Goal: Task Accomplishment & Management: Use online tool/utility

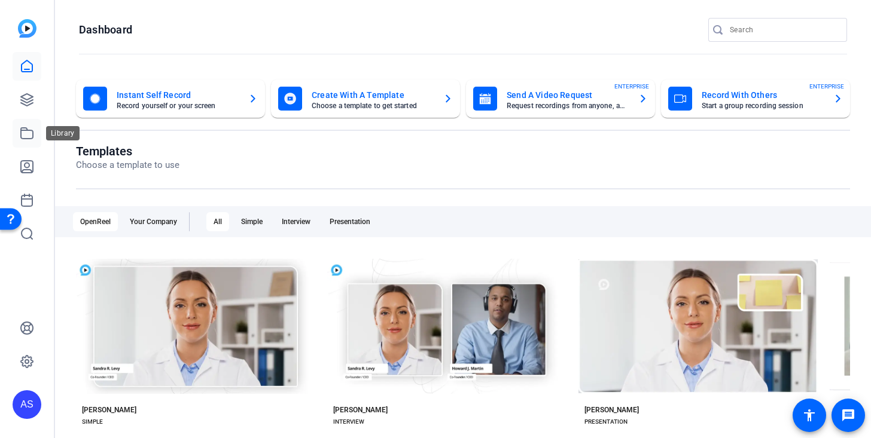
click at [24, 126] on icon at bounding box center [27, 133] width 14 height 14
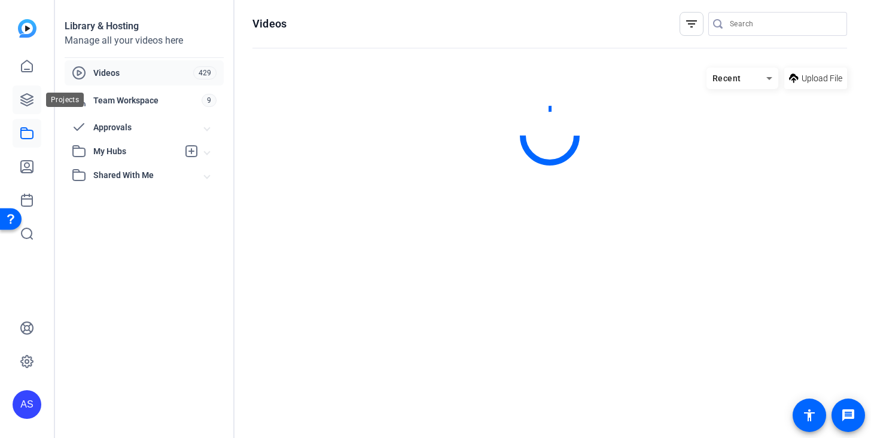
click at [29, 105] on icon at bounding box center [27, 100] width 14 height 14
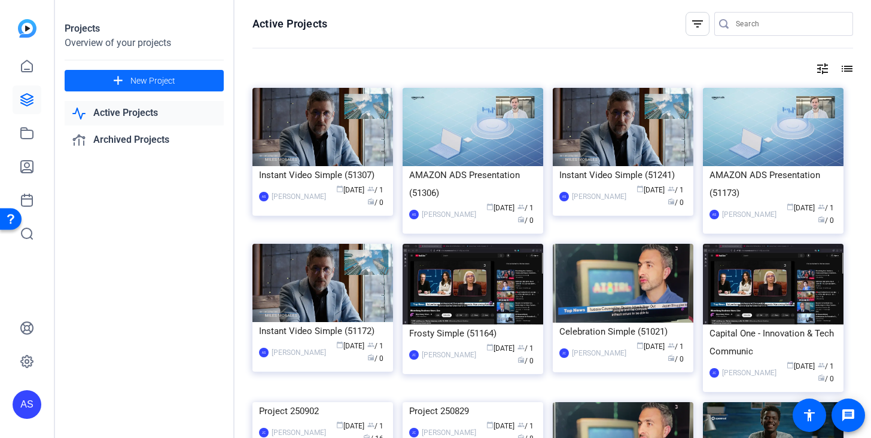
click at [156, 87] on span at bounding box center [144, 80] width 159 height 29
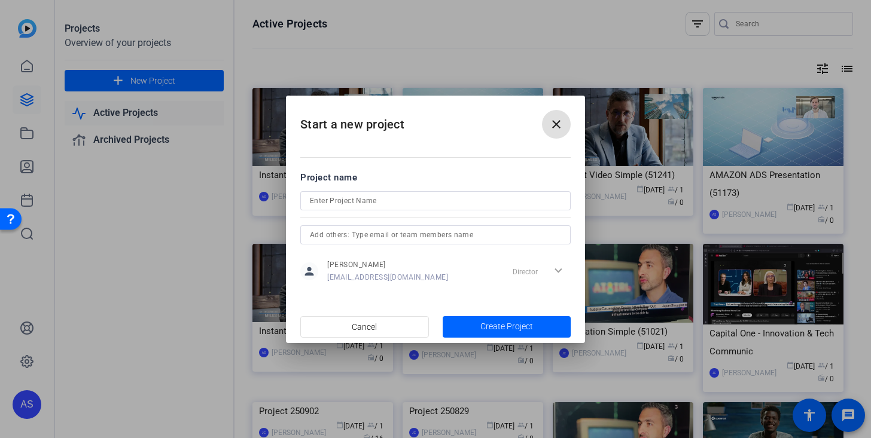
click at [358, 200] on input at bounding box center [435, 201] width 251 height 14
type input "J"
type input "T"
type input "Demo"
click at [493, 329] on span "Create Project" at bounding box center [506, 327] width 53 height 13
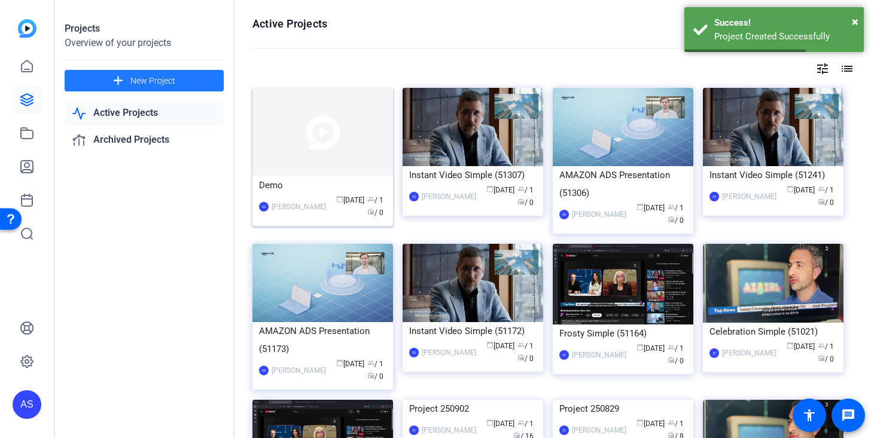
click at [332, 194] on div "calendar_today Sep 19 group / 1 radio / 0" at bounding box center [359, 206] width 54 height 25
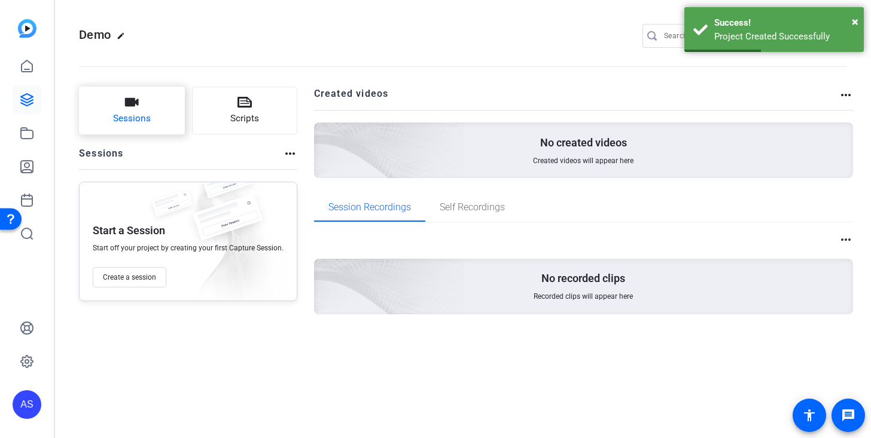
click at [161, 122] on button "Sessions" at bounding box center [132, 111] width 106 height 48
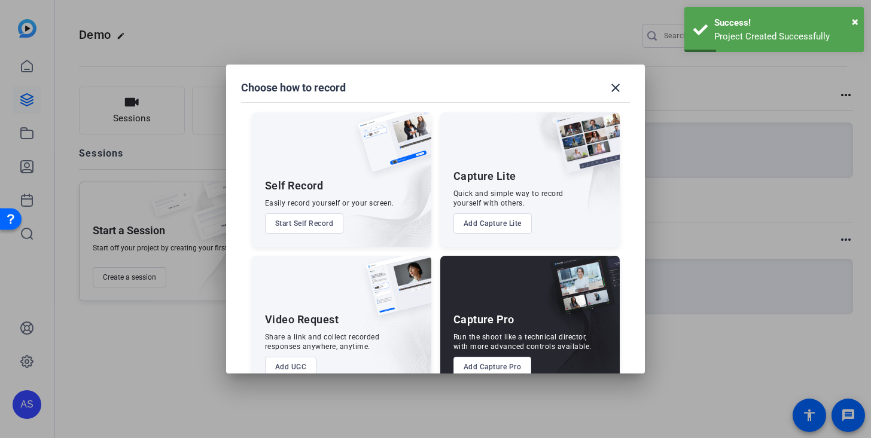
scroll to position [29, 0]
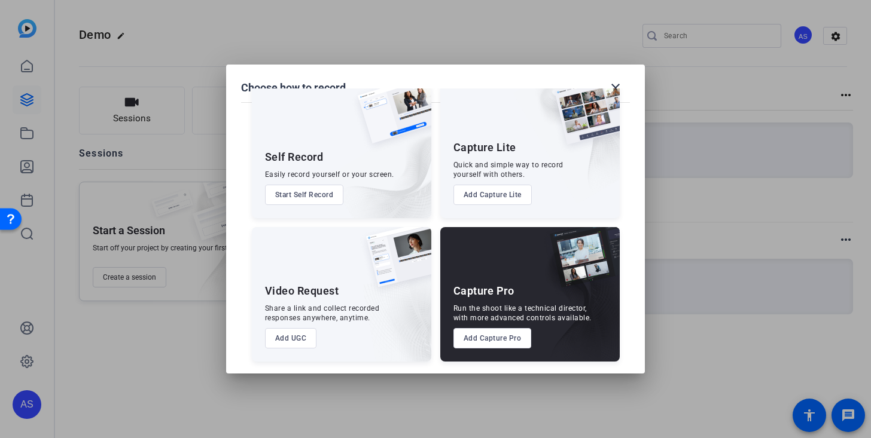
click at [505, 199] on button "Add Capture Lite" at bounding box center [492, 195] width 78 height 20
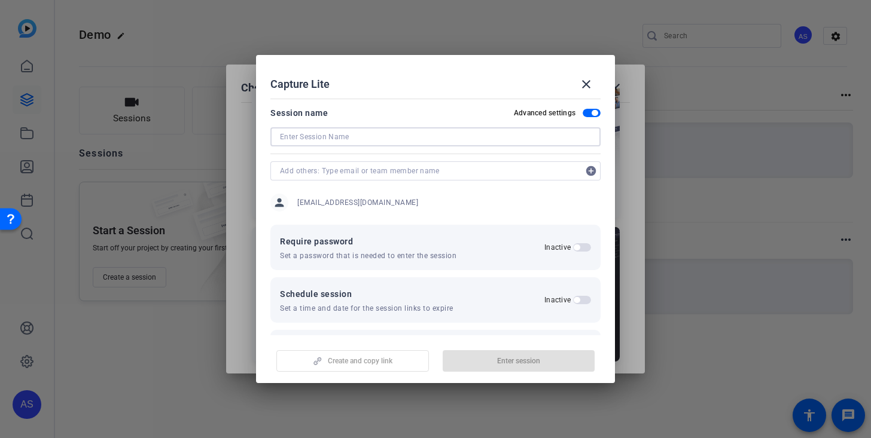
click at [456, 136] on input at bounding box center [435, 137] width 311 height 14
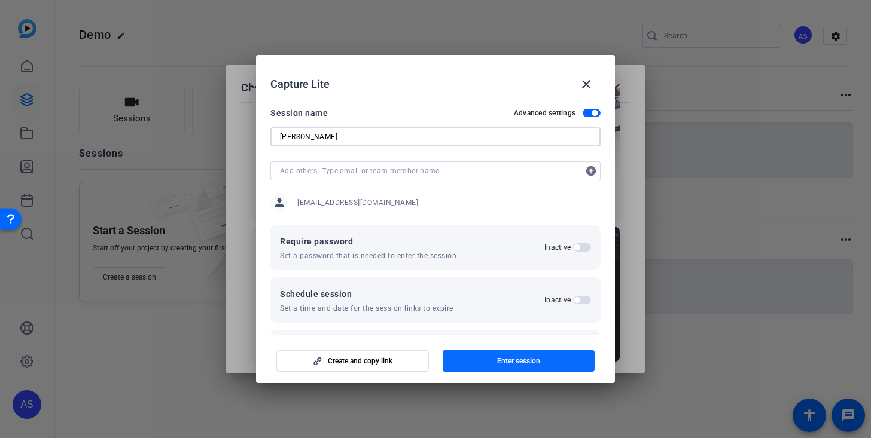
type input "Joe Demo"
click at [495, 367] on span "button" at bounding box center [519, 361] width 152 height 29
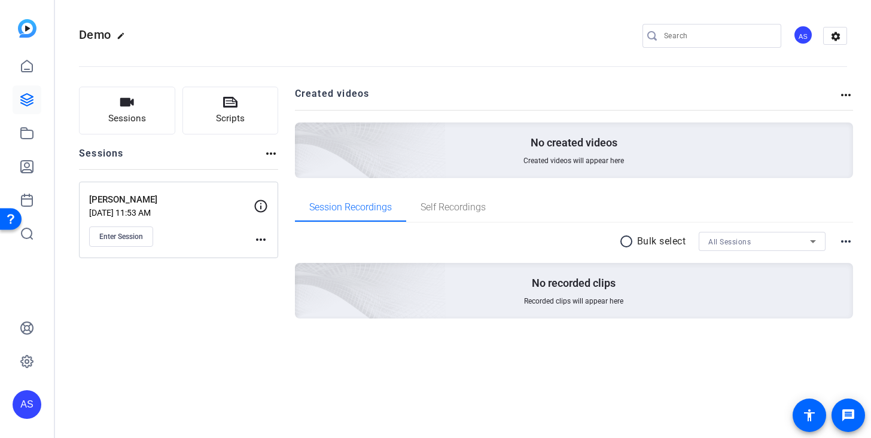
click at [258, 243] on mat-icon "more_horiz" at bounding box center [261, 240] width 14 height 14
click at [279, 269] on span "Archive Session" at bounding box center [290, 272] width 54 height 14
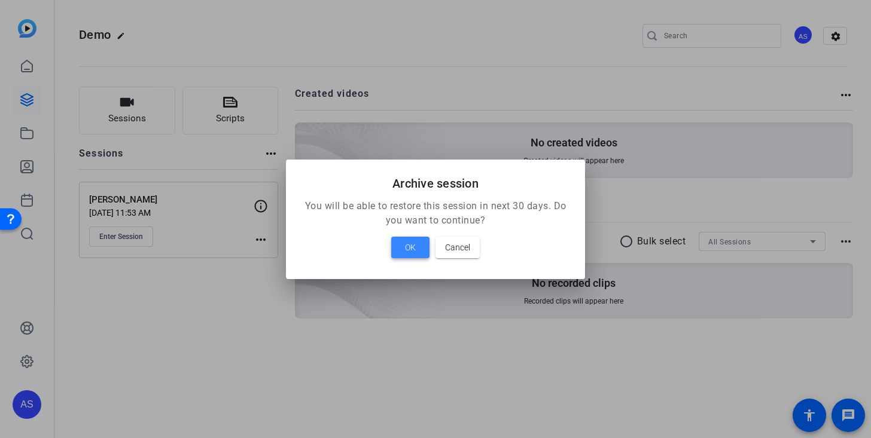
click at [398, 246] on span at bounding box center [410, 247] width 38 height 29
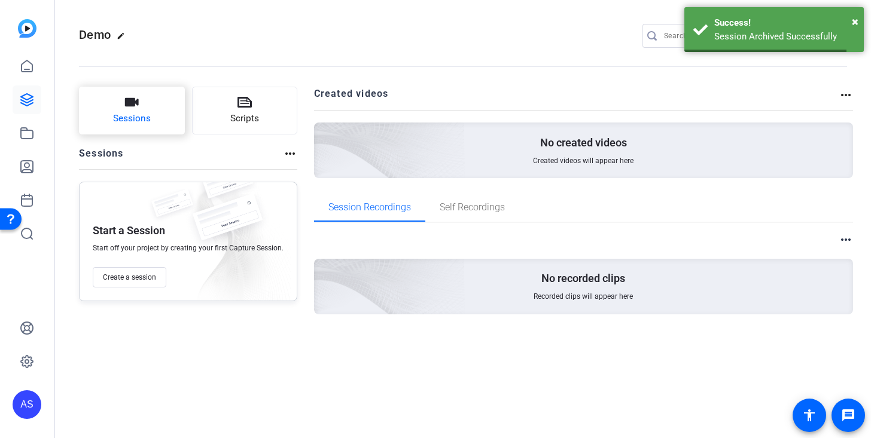
click at [161, 109] on button "Sessions" at bounding box center [132, 111] width 106 height 48
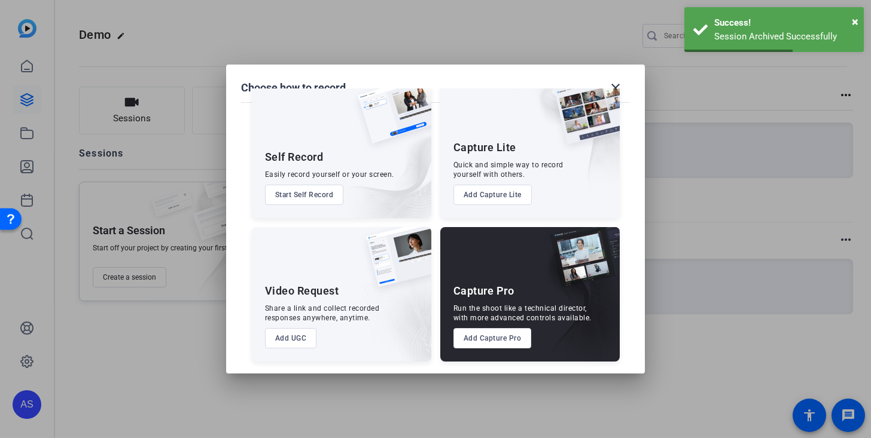
click at [505, 324] on div "Capture Pro Run the shoot like a technical director, with more advanced control…" at bounding box center [529, 294] width 179 height 135
click at [508, 337] on button "Add Capture Pro" at bounding box center [492, 338] width 78 height 20
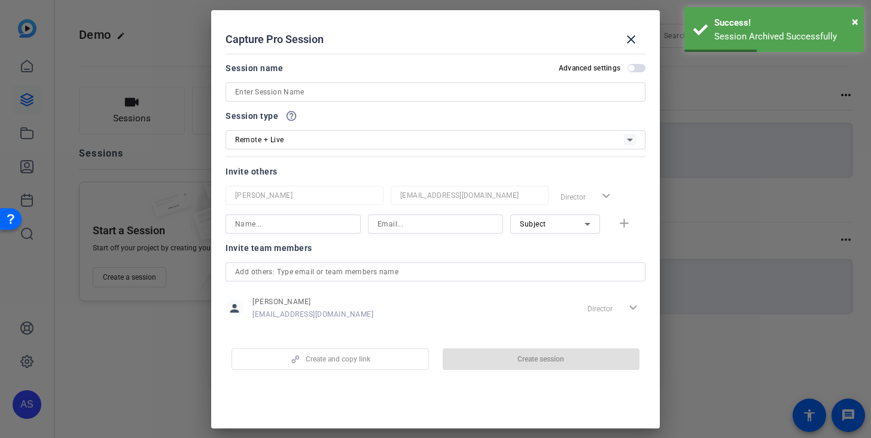
click at [297, 111] on div at bounding box center [435, 108] width 420 height 13
click at [309, 92] on input at bounding box center [435, 92] width 401 height 14
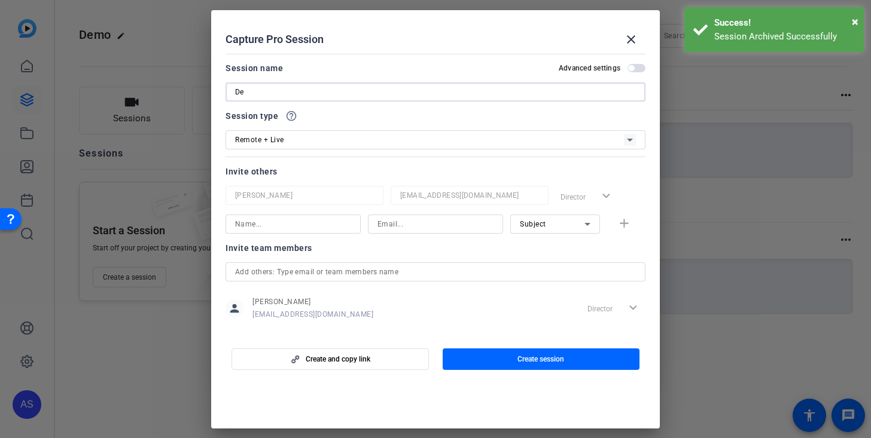
type input "D"
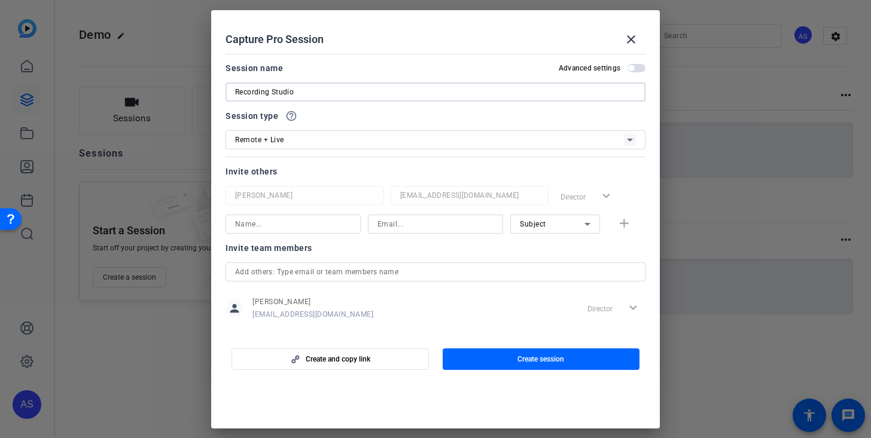
type input "Recording Studio"
click at [538, 366] on span "button" at bounding box center [541, 359] width 197 height 29
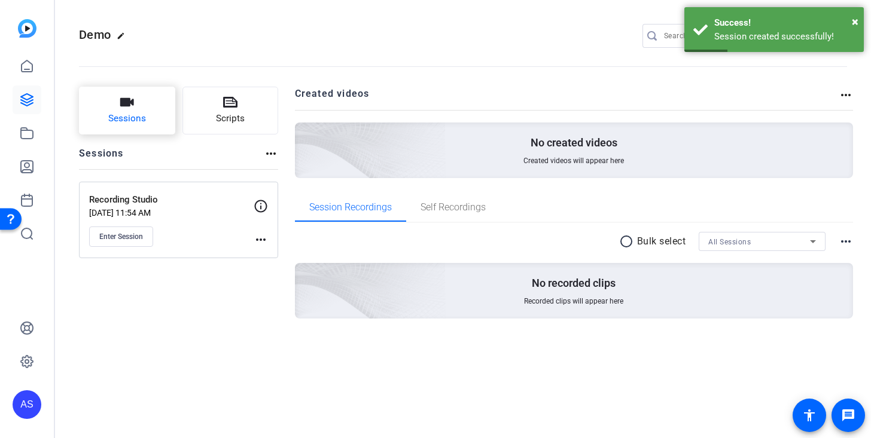
click at [112, 112] on span "Sessions" at bounding box center [127, 119] width 38 height 14
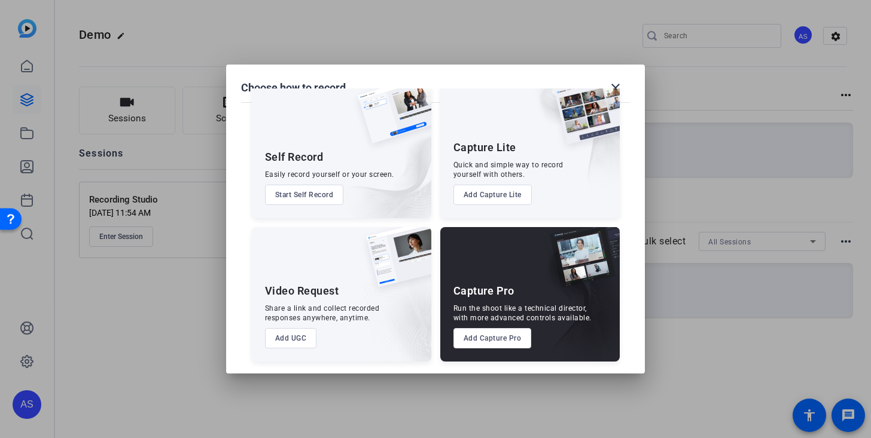
click at [291, 337] on button "Add UGC" at bounding box center [291, 338] width 52 height 20
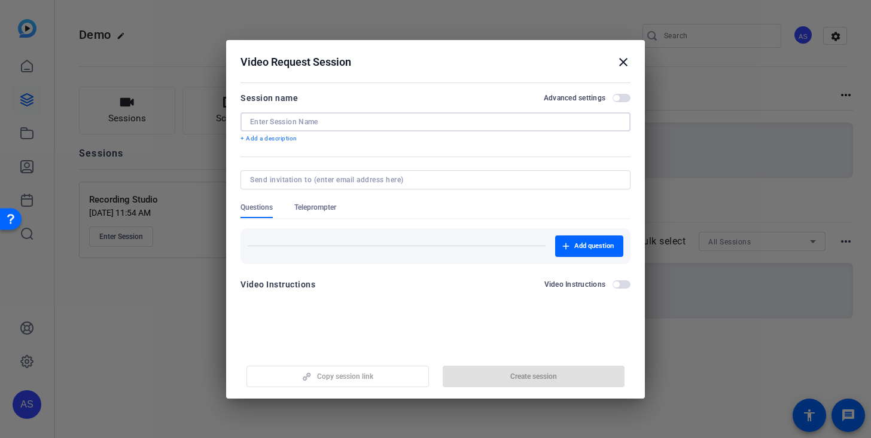
click at [337, 121] on input at bounding box center [435, 122] width 371 height 10
type input "T"
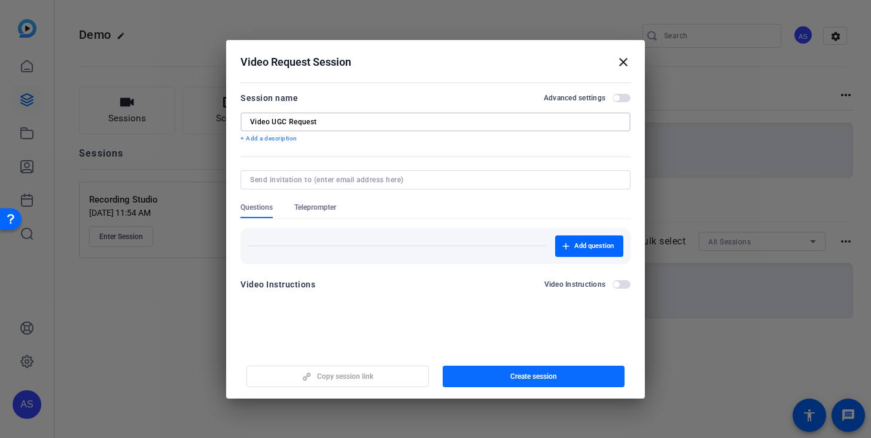
type input "Video UGC Request"
click at [560, 376] on span "button" at bounding box center [534, 376] width 182 height 29
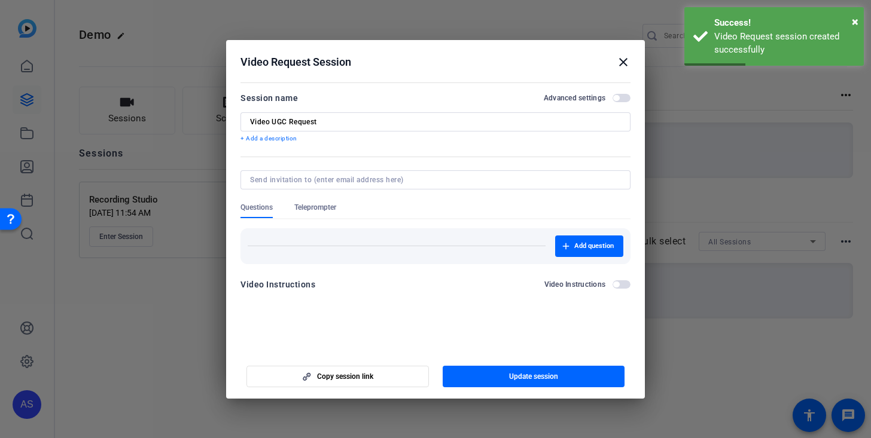
click at [617, 55] on mat-icon "close" at bounding box center [623, 62] width 14 height 14
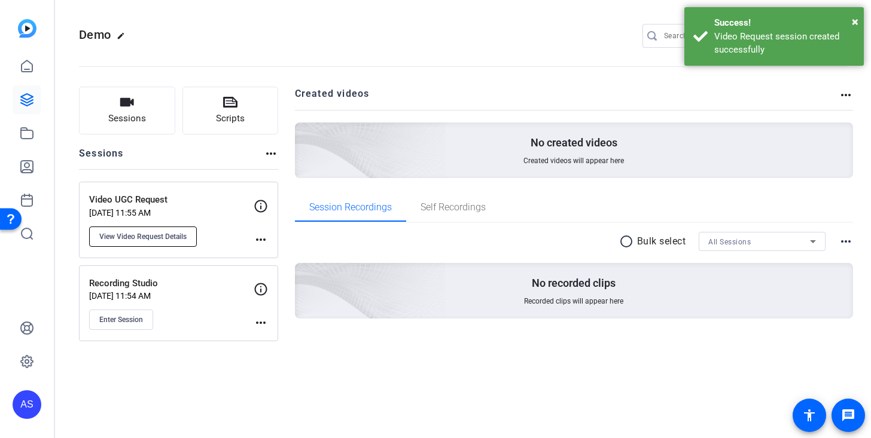
click at [179, 233] on span "View Video Request Details" at bounding box center [142, 237] width 87 height 10
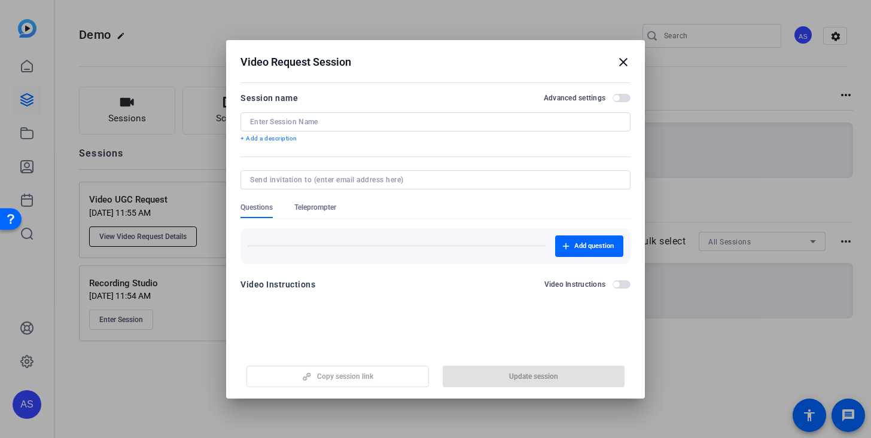
type input "Video UGC Request"
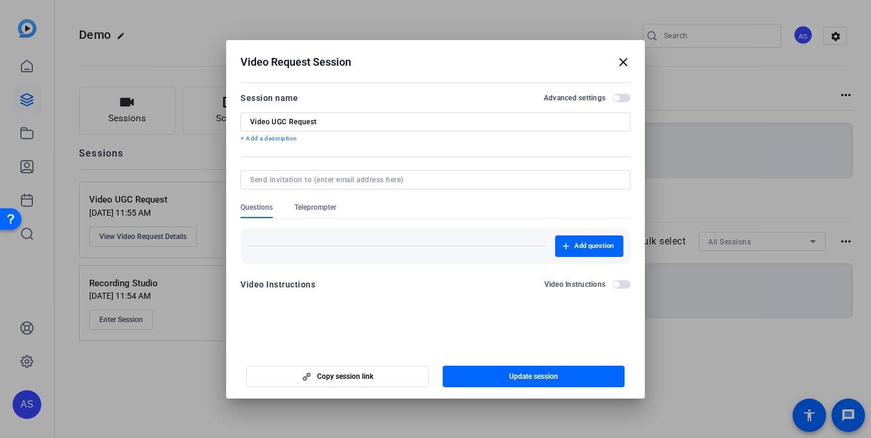
click at [621, 56] on mat-icon "close" at bounding box center [623, 62] width 14 height 14
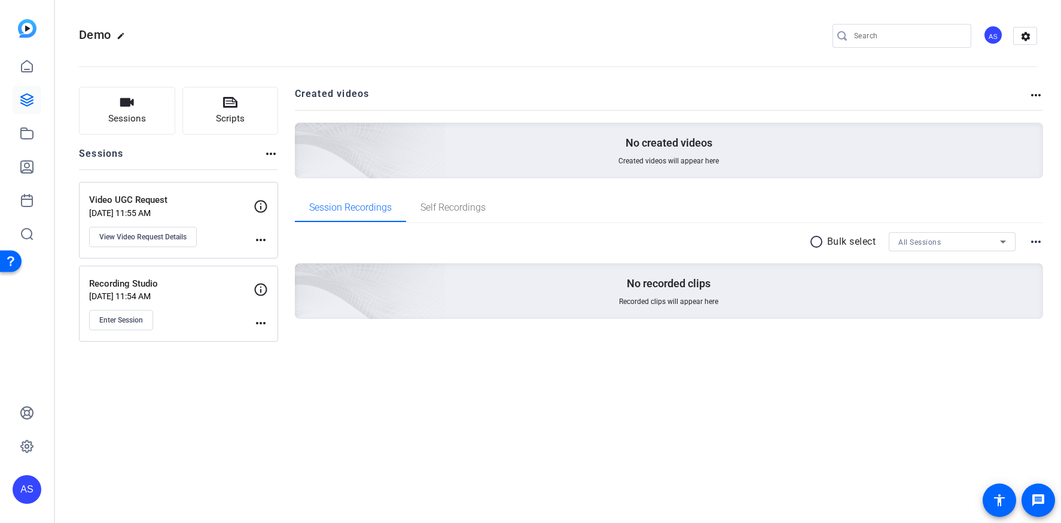
click at [130, 331] on div "Recording Studio Sep 19, 2025 @ 11:54 AM Enter Session more_horiz" at bounding box center [178, 304] width 199 height 77
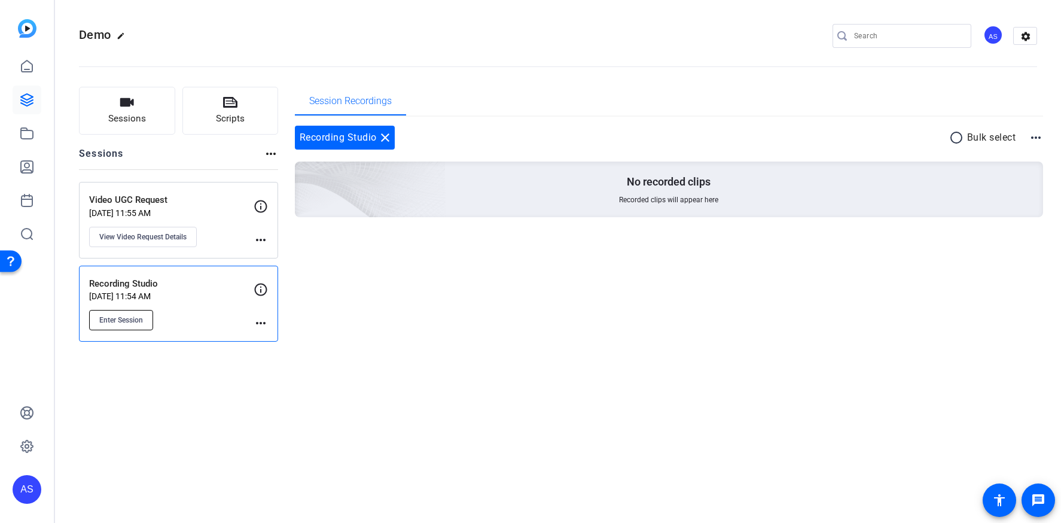
click at [115, 315] on span "Enter Session" at bounding box center [121, 320] width 44 height 10
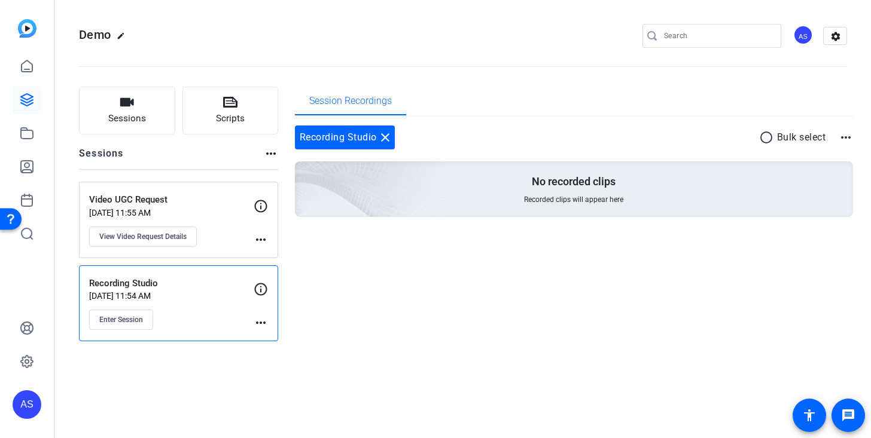
click at [383, 138] on mat-icon "close" at bounding box center [385, 137] width 14 height 14
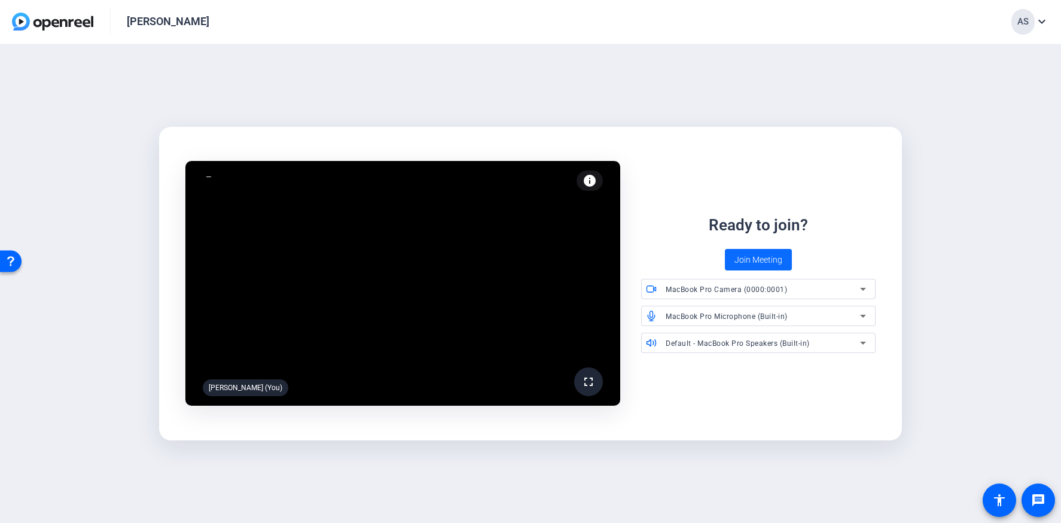
click at [780, 256] on span "Join Meeting" at bounding box center [758, 260] width 48 height 13
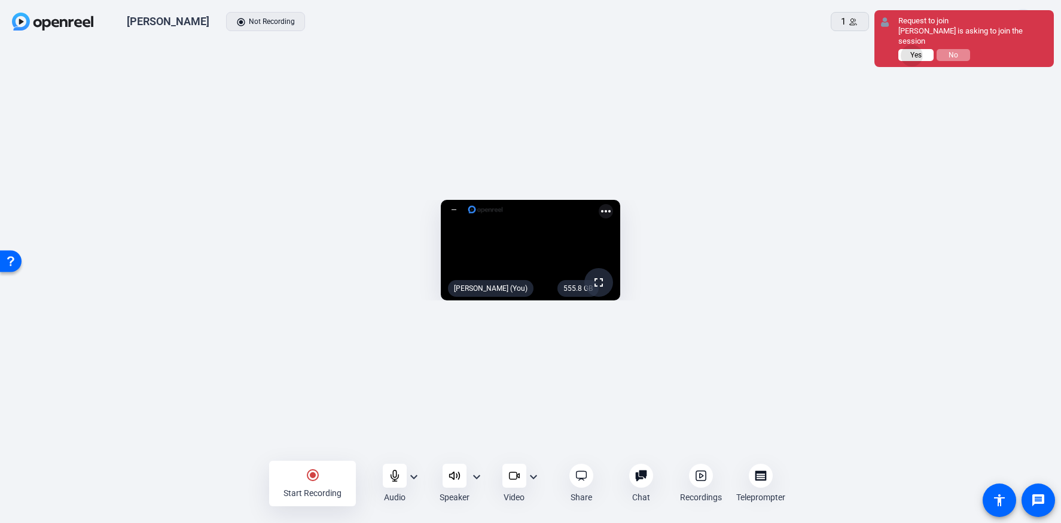
click at [870, 51] on span "Yes" at bounding box center [915, 55] width 11 height 8
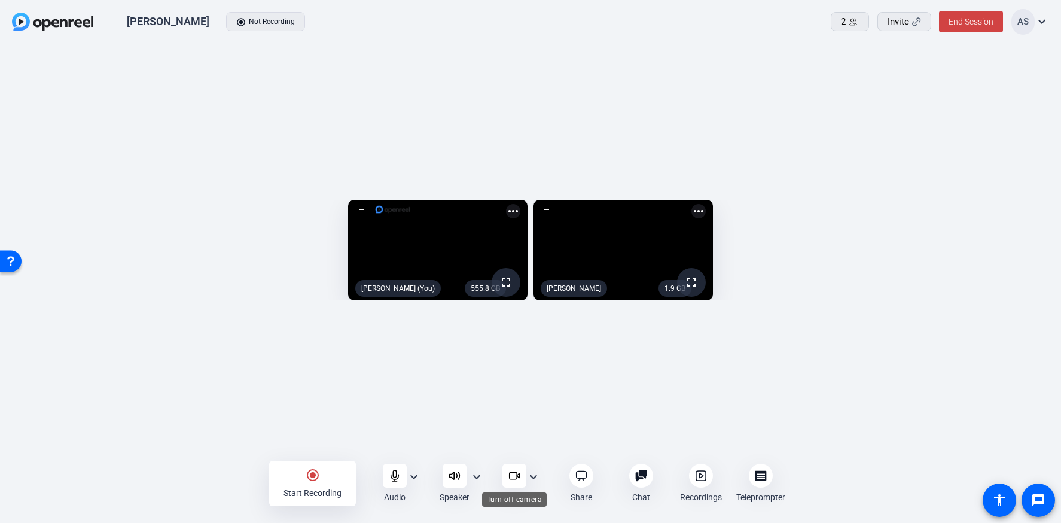
click at [508, 438] on icon at bounding box center [514, 475] width 12 height 12
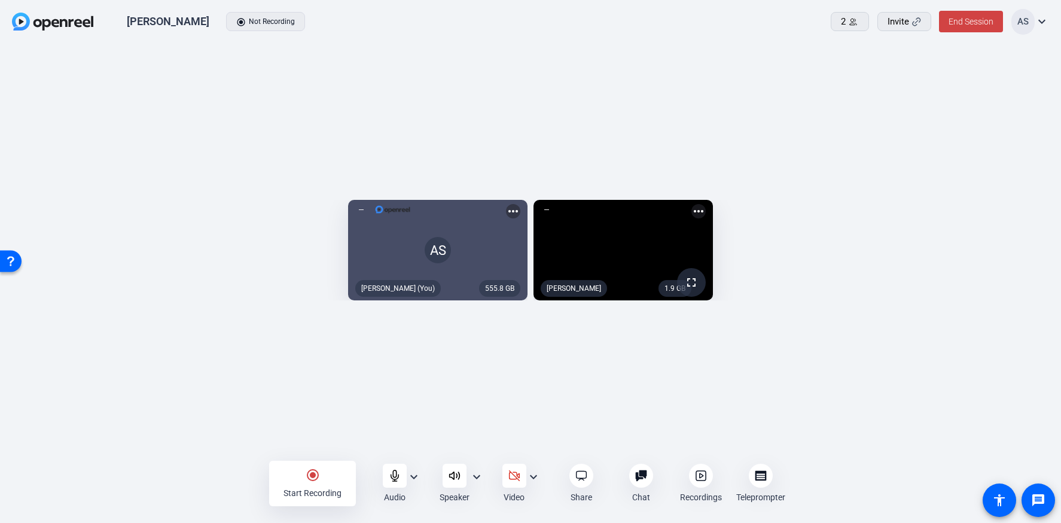
click at [706, 204] on mat-icon "more_horiz" at bounding box center [698, 211] width 14 height 14
click at [870, 65] on div at bounding box center [530, 261] width 1061 height 523
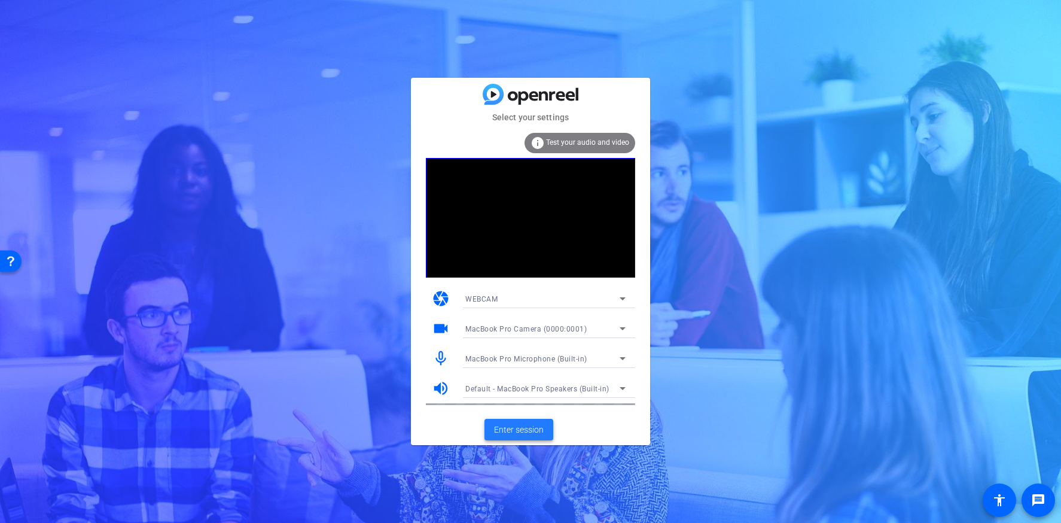
click at [535, 433] on span "Enter session" at bounding box center [519, 429] width 50 height 13
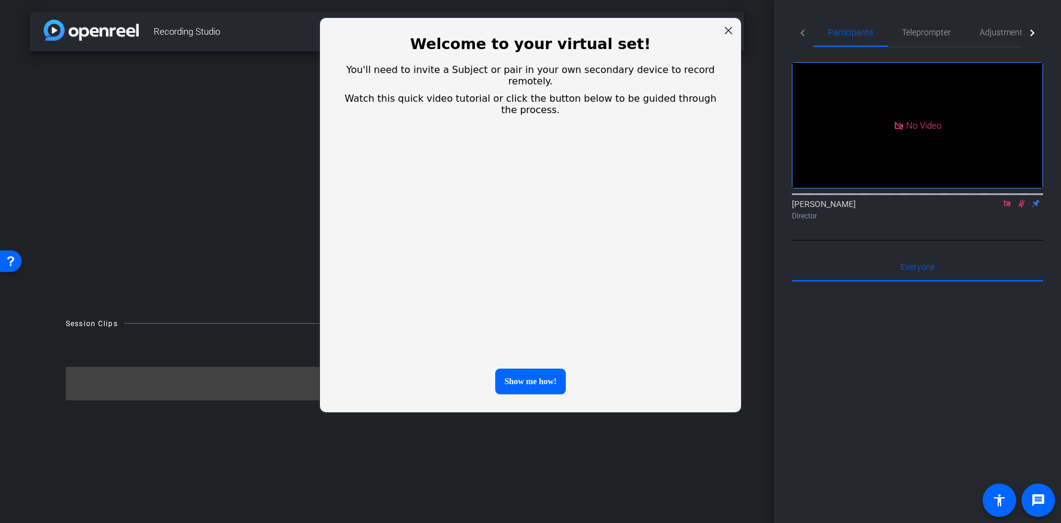
drag, startPoint x: 731, startPoint y: 30, endPoint x: 1105, endPoint y: 45, distance: 374.1
click at [731, 30] on div at bounding box center [729, 31] width 16 height 16
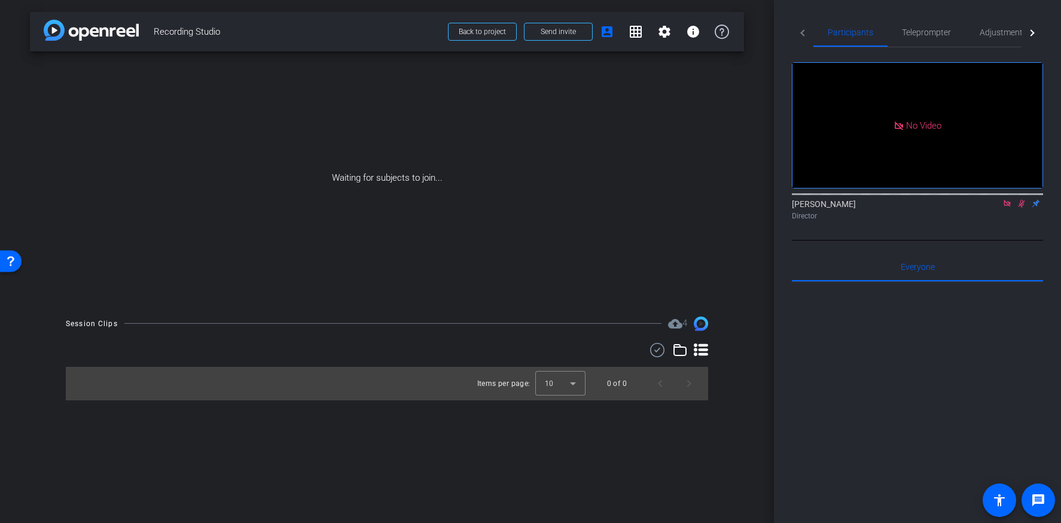
click at [1008, 208] on icon at bounding box center [1007, 203] width 10 height 8
click at [551, 37] on span at bounding box center [558, 31] width 68 height 29
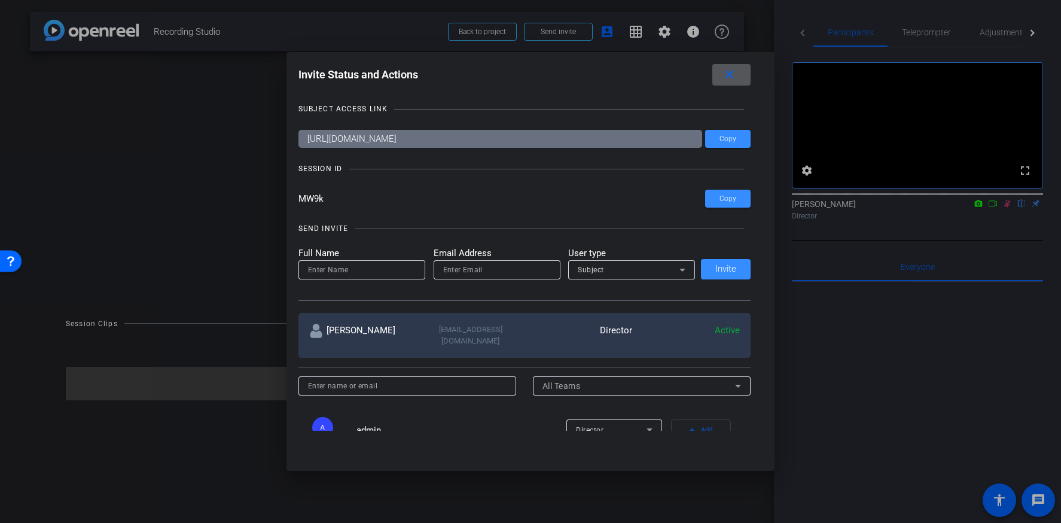
click at [736, 69] on mat-icon "close" at bounding box center [729, 75] width 15 height 15
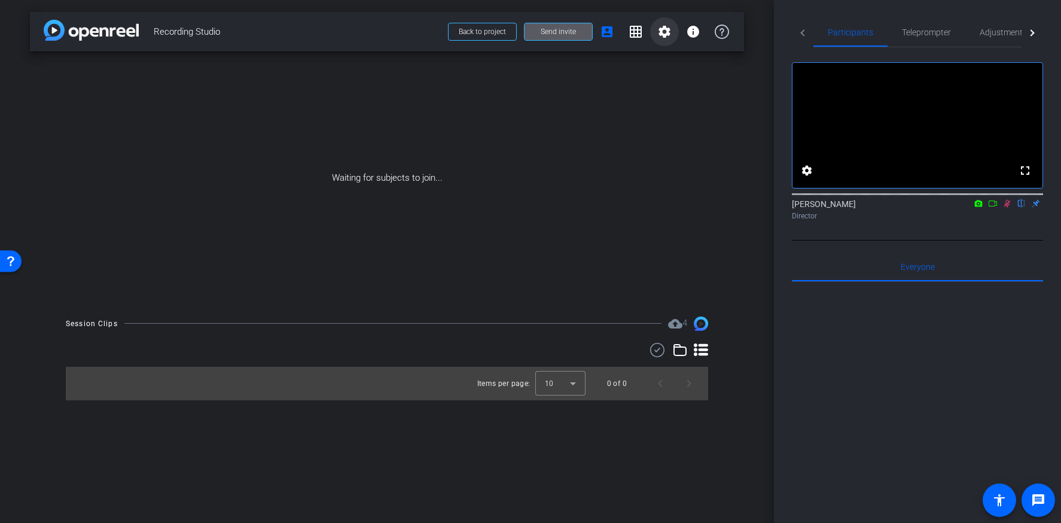
click at [672, 30] on span at bounding box center [664, 31] width 29 height 29
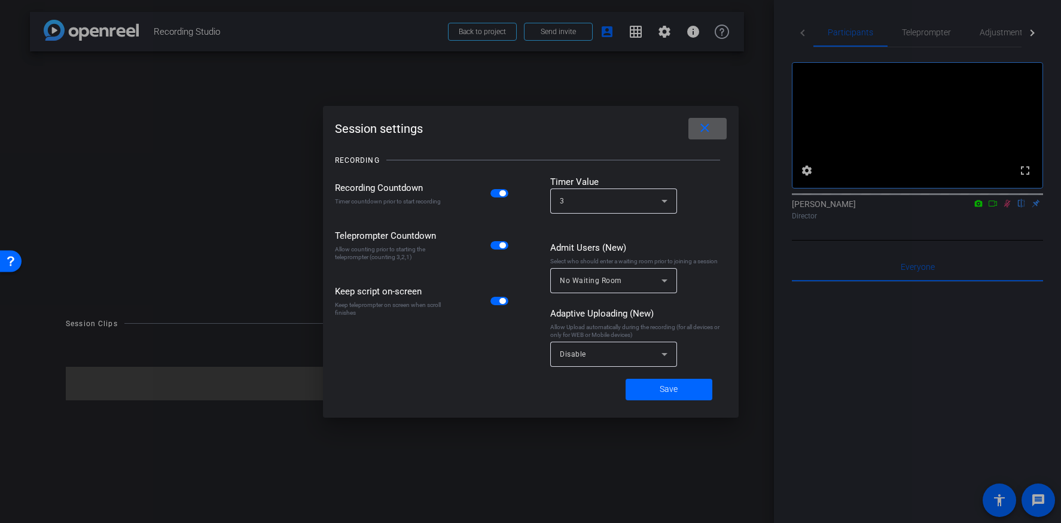
click at [593, 358] on div "Disable" at bounding box center [611, 353] width 102 height 15
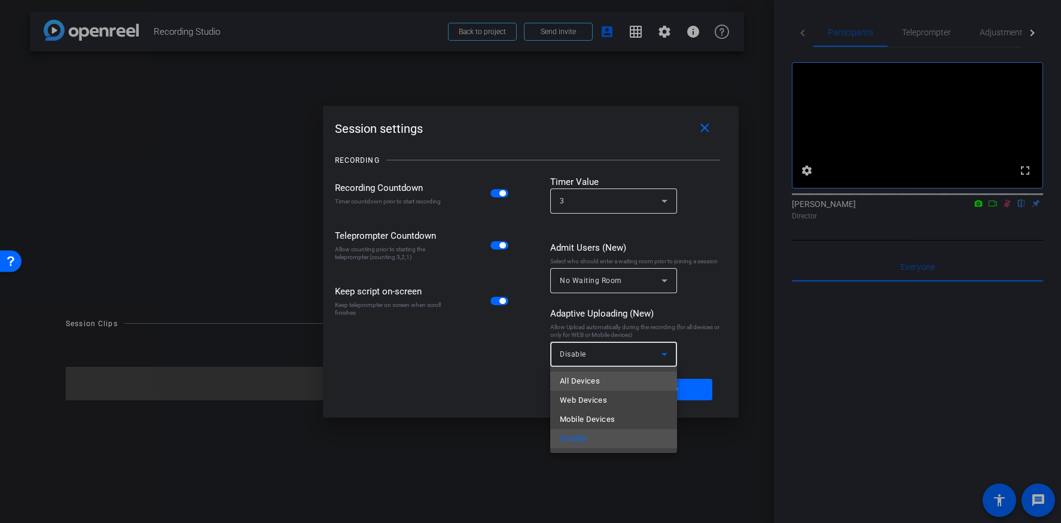
click at [597, 383] on span "All Devices" at bounding box center [580, 381] width 40 height 14
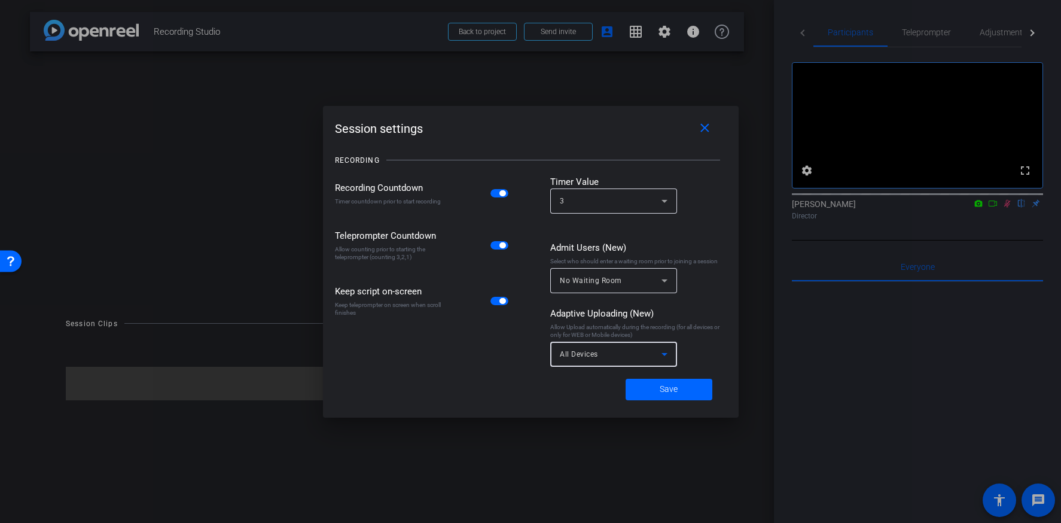
click at [624, 279] on div "No Waiting Room" at bounding box center [611, 280] width 102 height 15
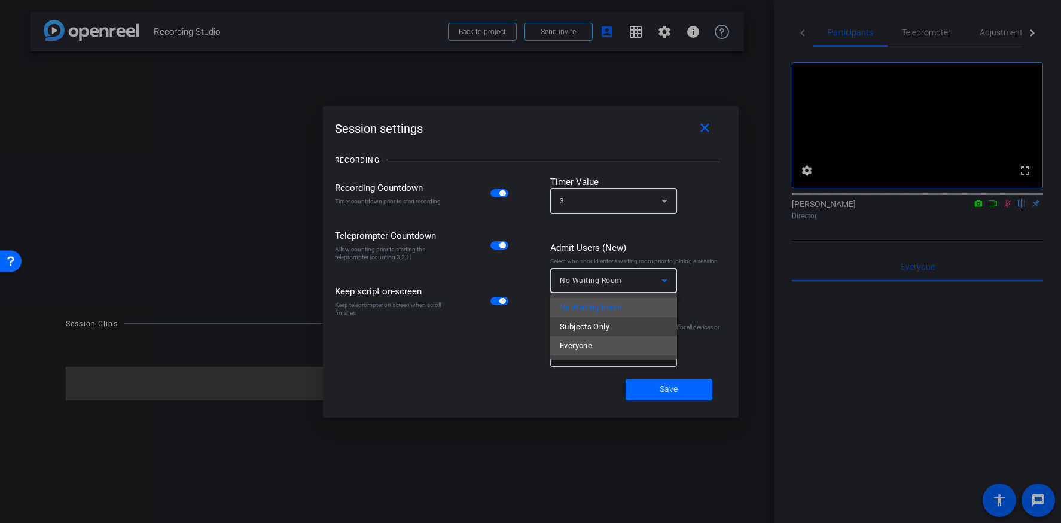
click at [590, 345] on span "Everyone" at bounding box center [576, 345] width 32 height 14
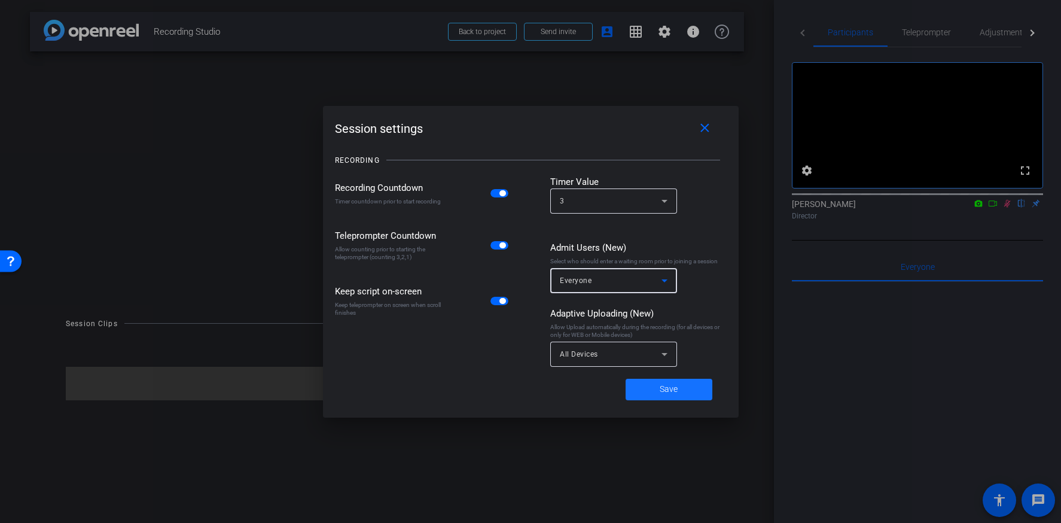
click at [667, 395] on span "Save" at bounding box center [669, 389] width 18 height 13
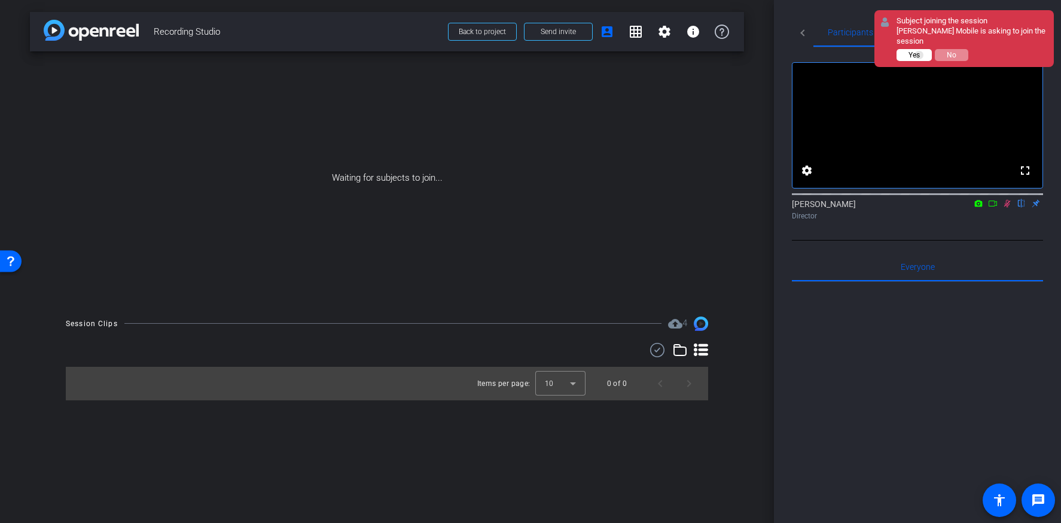
click at [920, 51] on span "Yes" at bounding box center [913, 55] width 11 height 8
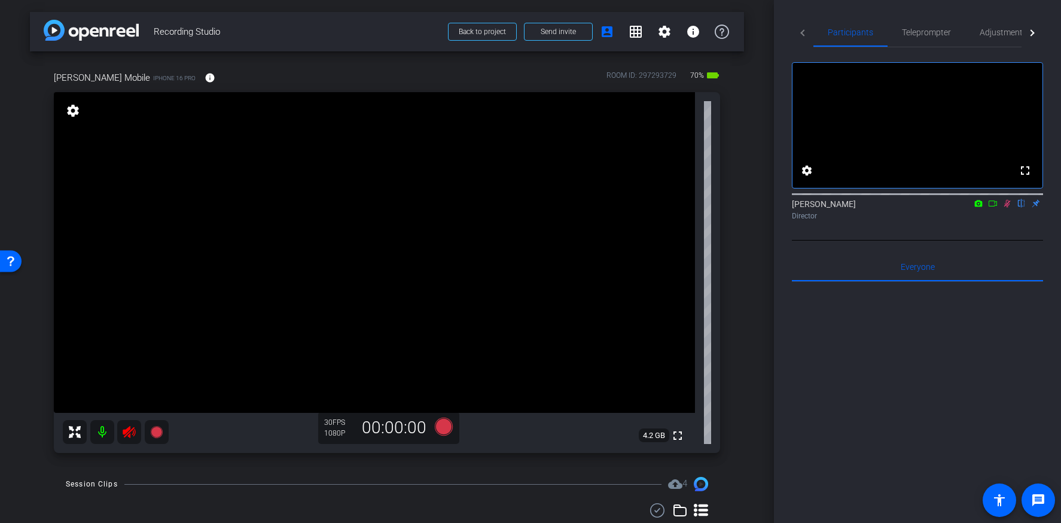
click at [103, 430] on mat-icon at bounding box center [102, 432] width 24 height 24
click at [983, 39] on span "Adjustments" at bounding box center [1003, 32] width 47 height 29
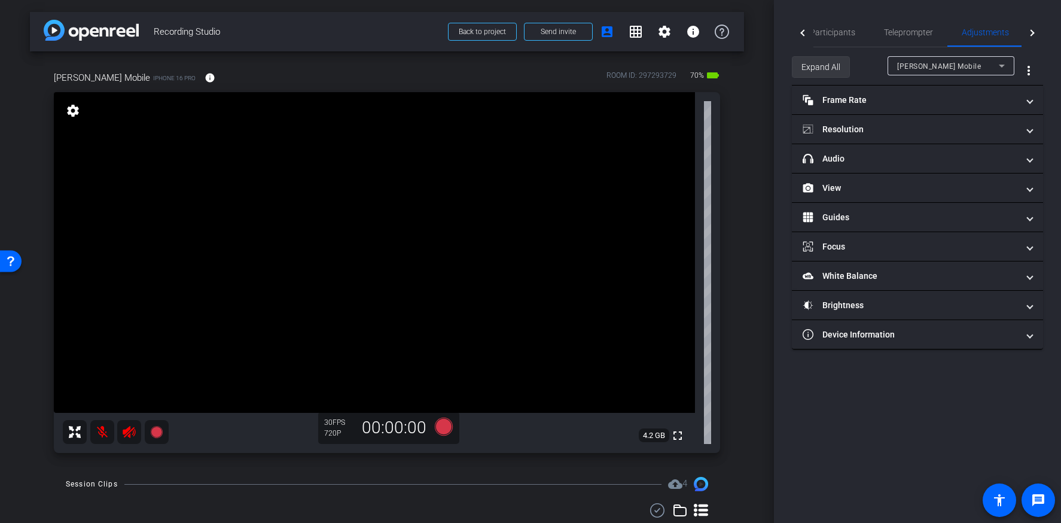
click at [838, 66] on span "Expand All" at bounding box center [820, 67] width 39 height 23
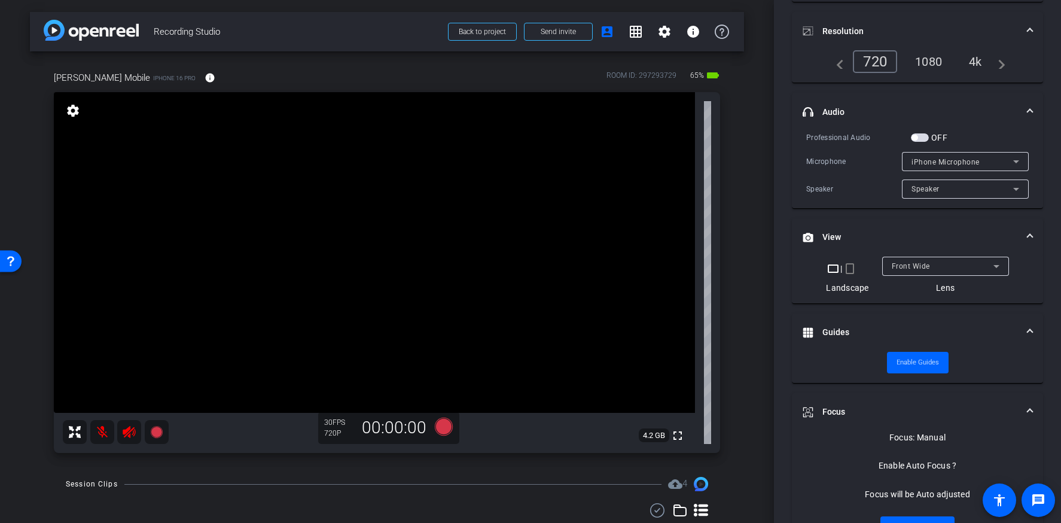
scroll to position [155, 0]
click at [924, 367] on span "Enable Guides" at bounding box center [917, 361] width 42 height 18
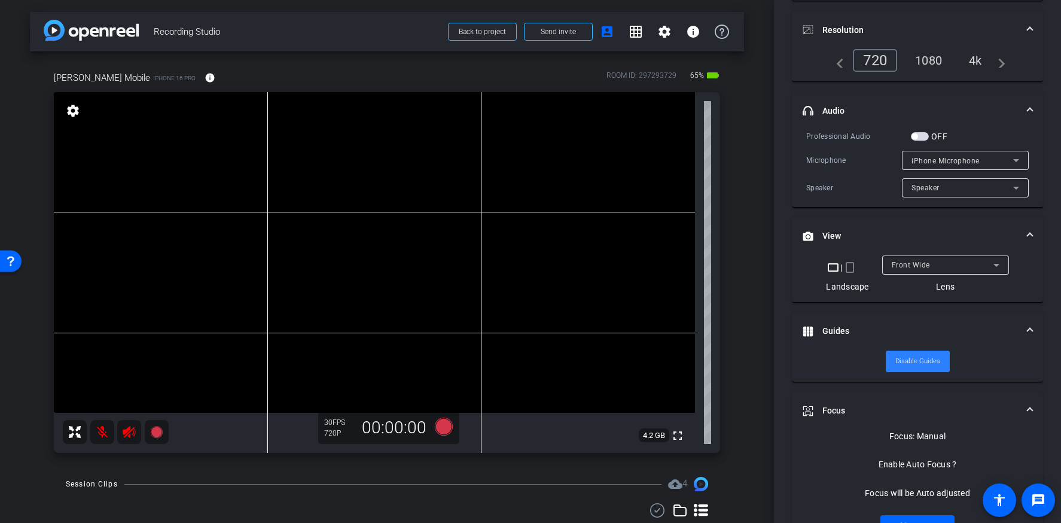
click at [924, 367] on span "Disable Guides" at bounding box center [917, 361] width 45 height 18
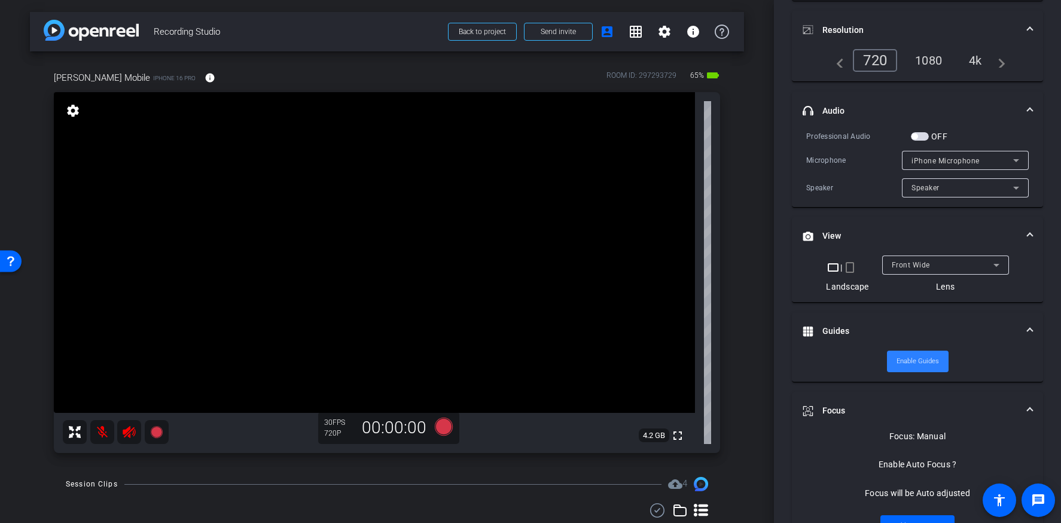
click at [924, 367] on span "Enable Guides" at bounding box center [917, 361] width 42 height 18
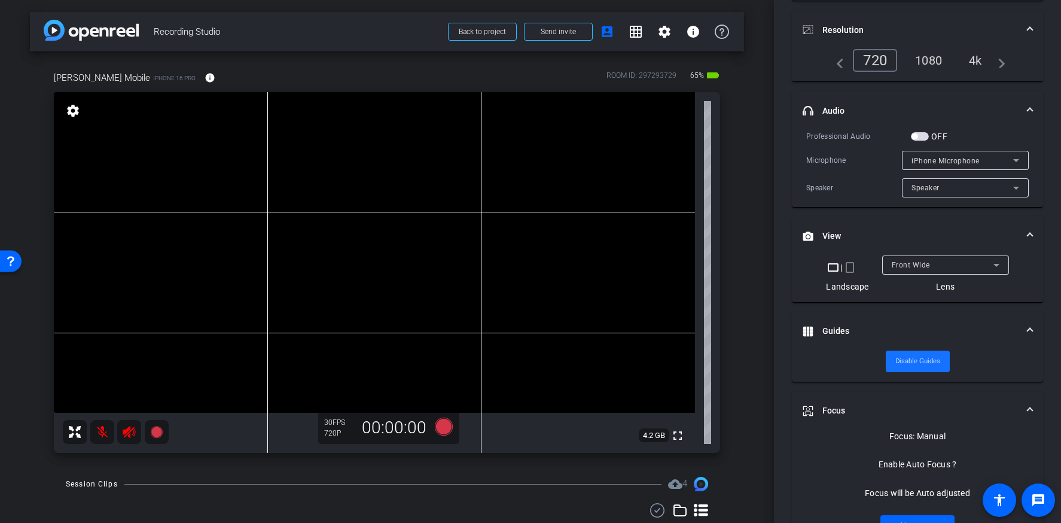
click at [924, 367] on span "Disable Guides" at bounding box center [917, 361] width 45 height 18
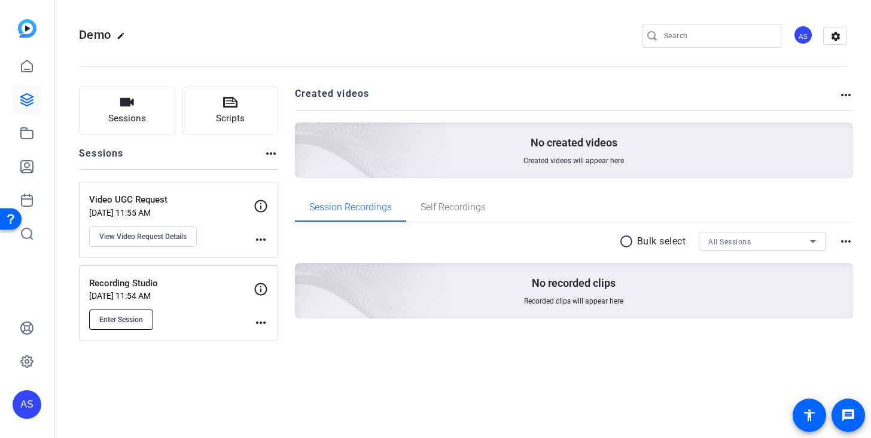
click at [124, 318] on span "Enter Session" at bounding box center [121, 320] width 44 height 10
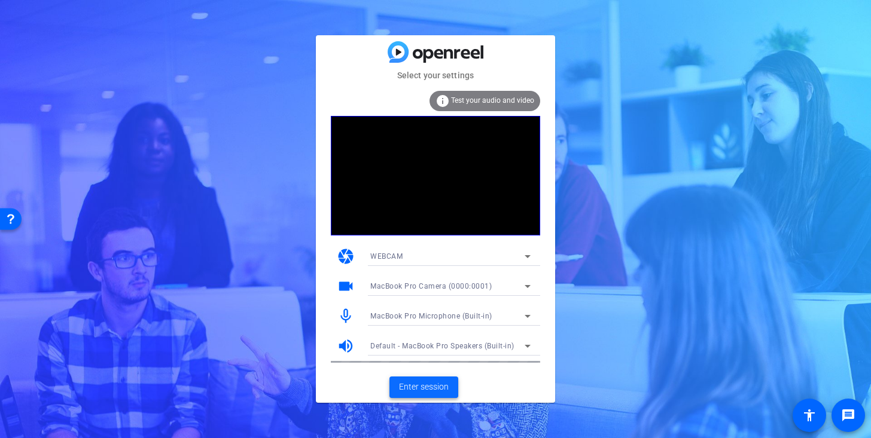
click at [429, 390] on span "Enter session" at bounding box center [424, 387] width 50 height 13
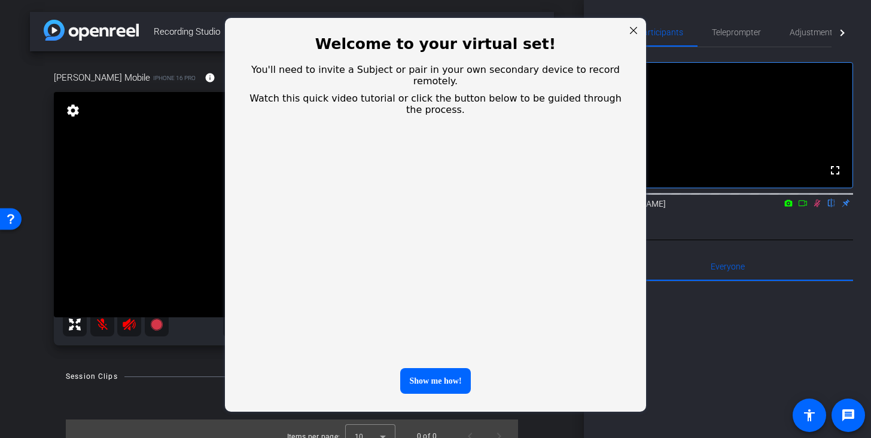
click at [631, 32] on div at bounding box center [634, 31] width 16 height 16
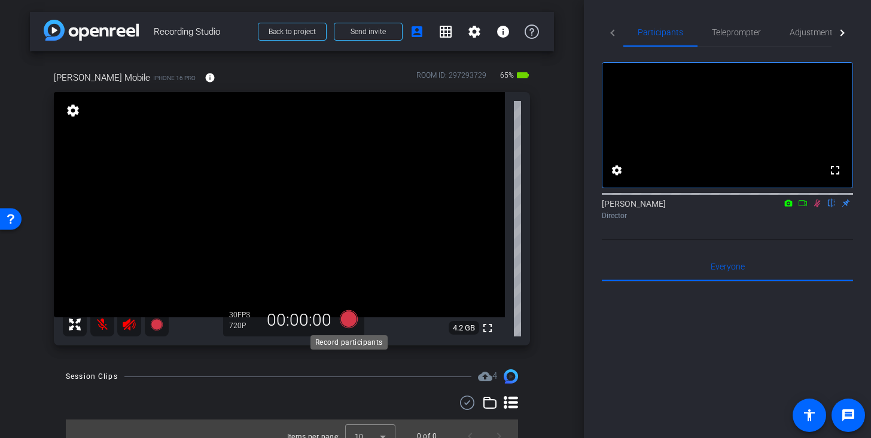
click at [350, 320] on icon at bounding box center [349, 319] width 18 height 18
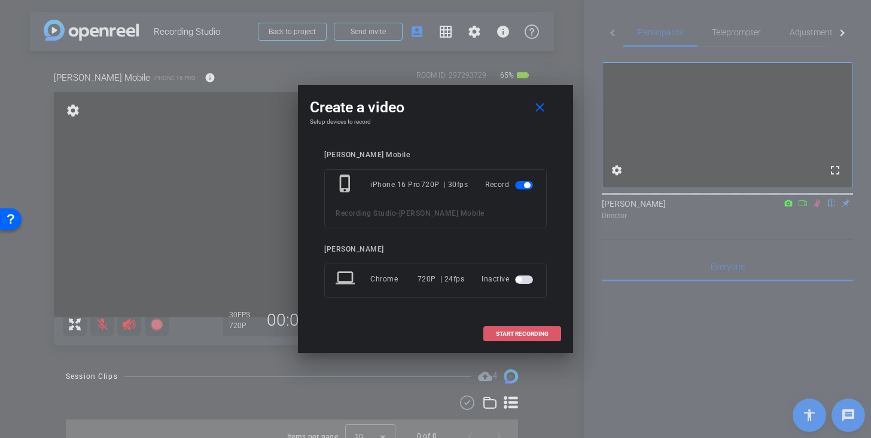
click at [533, 334] on span "START RECORDING" at bounding box center [522, 334] width 53 height 6
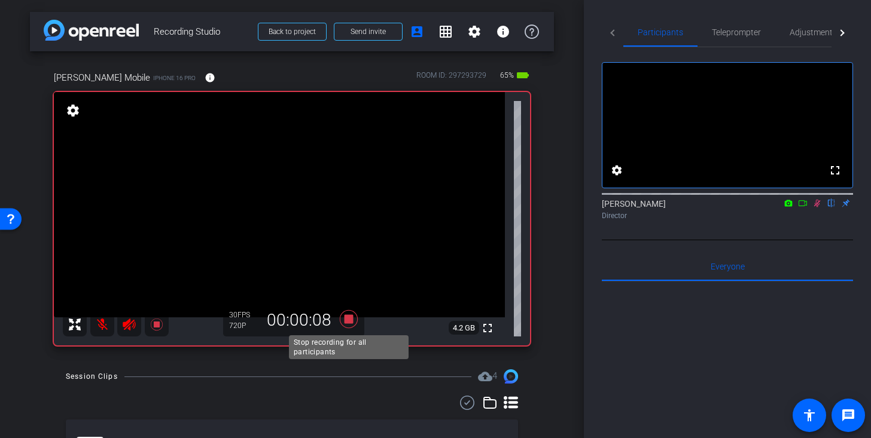
click at [352, 322] on icon at bounding box center [349, 319] width 18 height 18
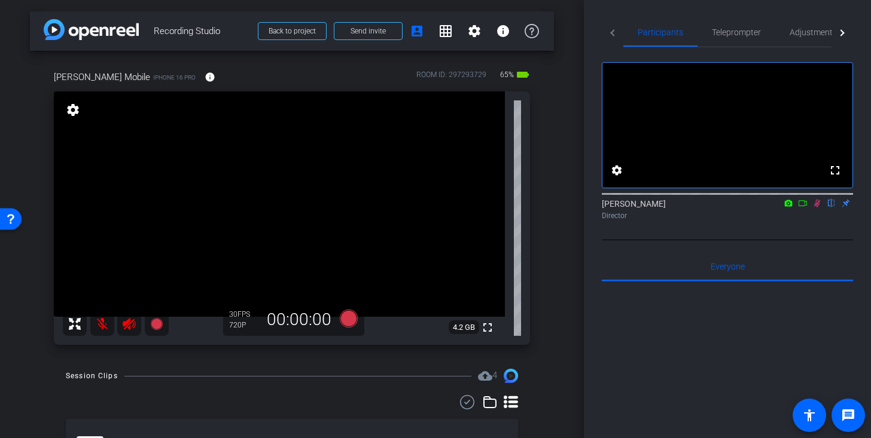
scroll to position [77, 0]
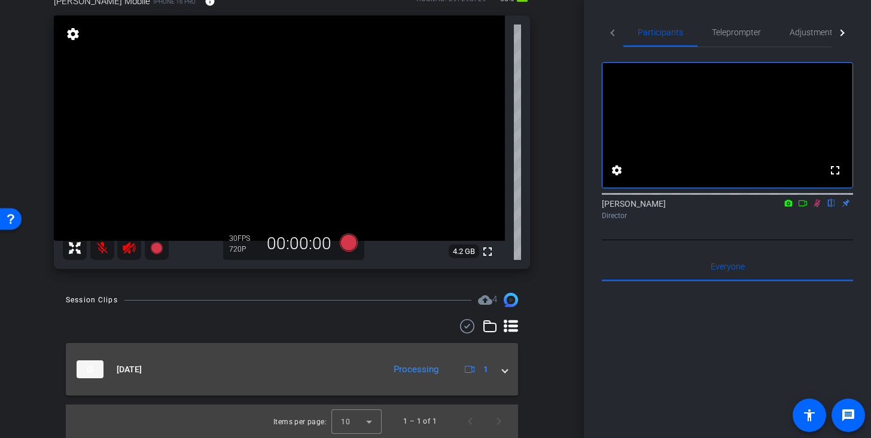
click at [505, 368] on span at bounding box center [504, 370] width 5 height 13
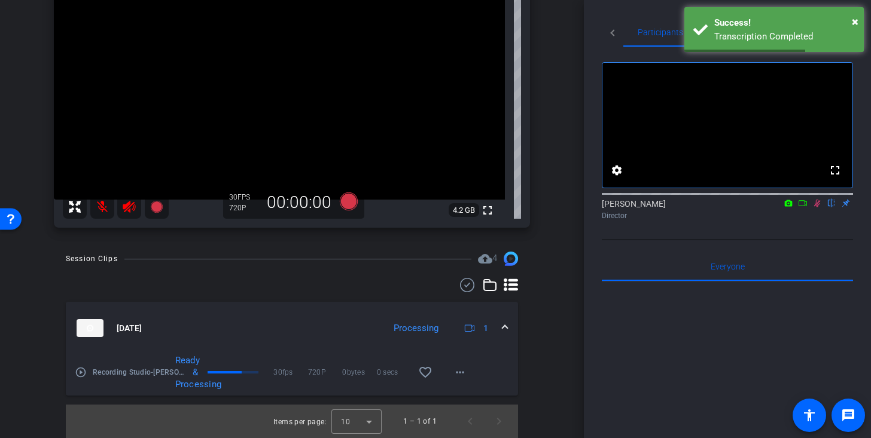
scroll to position [0, 0]
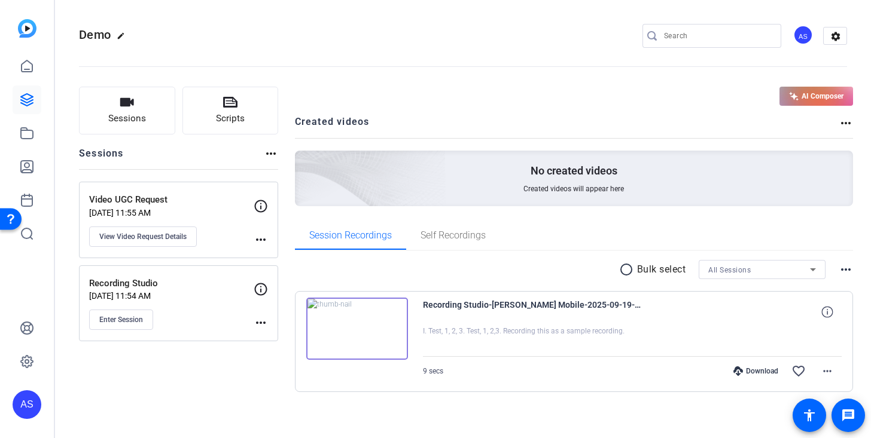
scroll to position [7, 0]
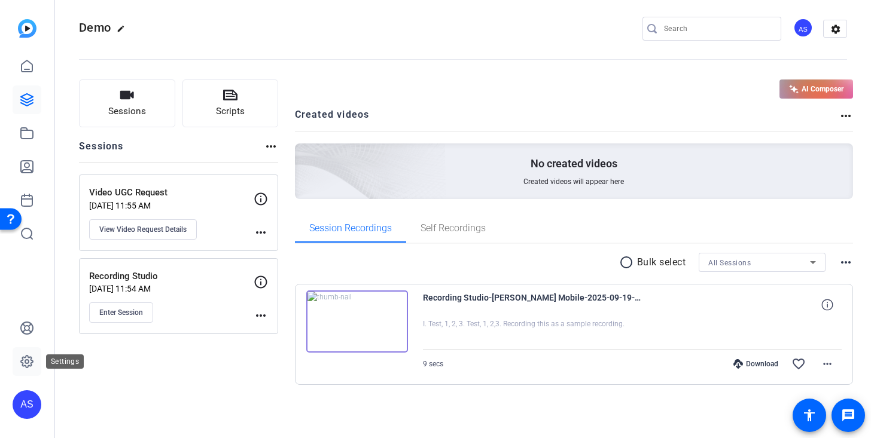
click at [28, 362] on icon at bounding box center [27, 362] width 4 height 4
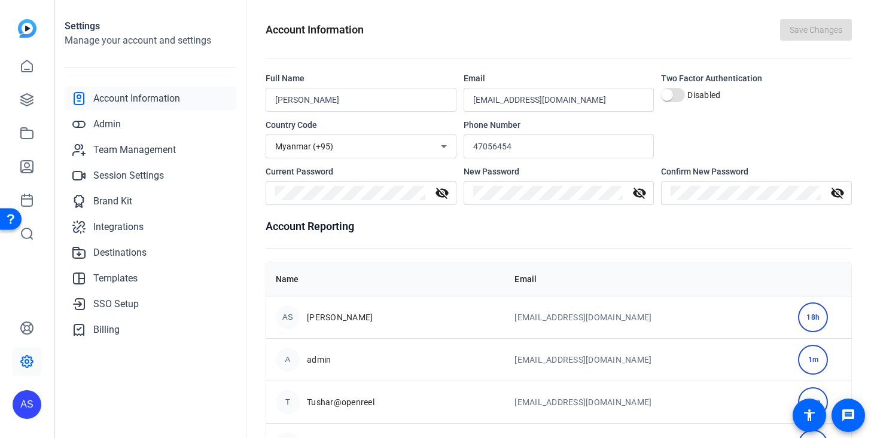
click at [344, 147] on div "Myanmar (+95)" at bounding box center [358, 146] width 166 height 14
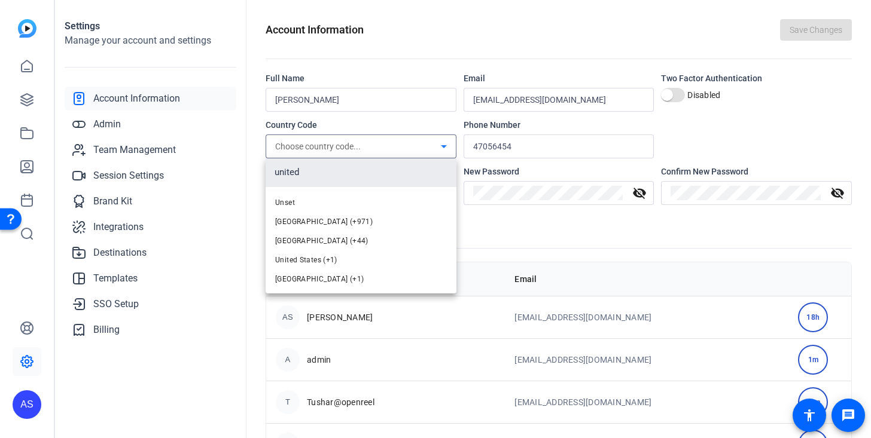
type input "united"
click at [338, 266] on mat-option "United States (+1)" at bounding box center [361, 260] width 191 height 19
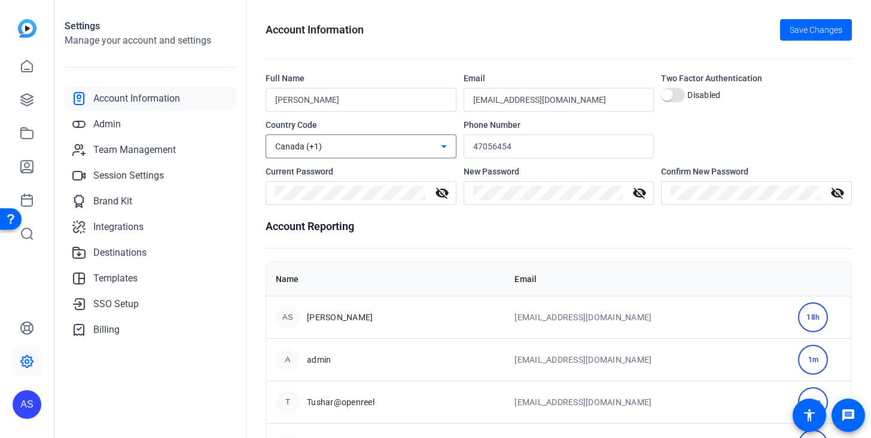
click at [389, 140] on div "Canada (+1)" at bounding box center [358, 146] width 166 height 14
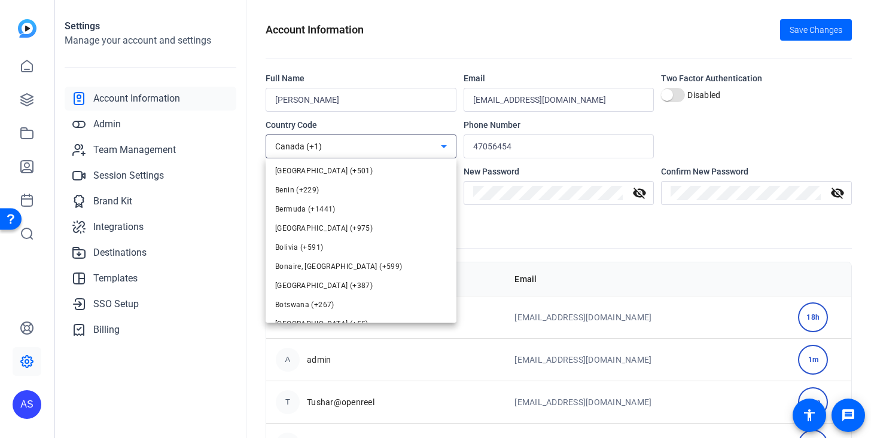
scroll to position [469, 0]
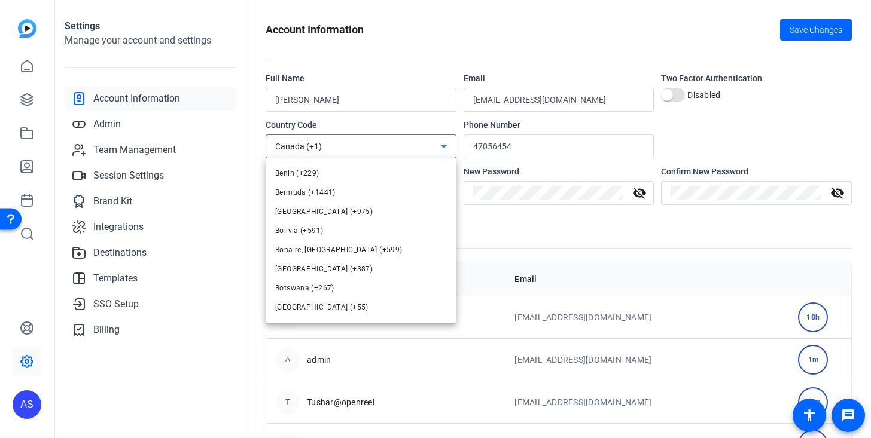
click at [334, 141] on div at bounding box center [435, 219] width 871 height 438
click at [334, 141] on div "Canada (+1)" at bounding box center [358, 146] width 166 height 14
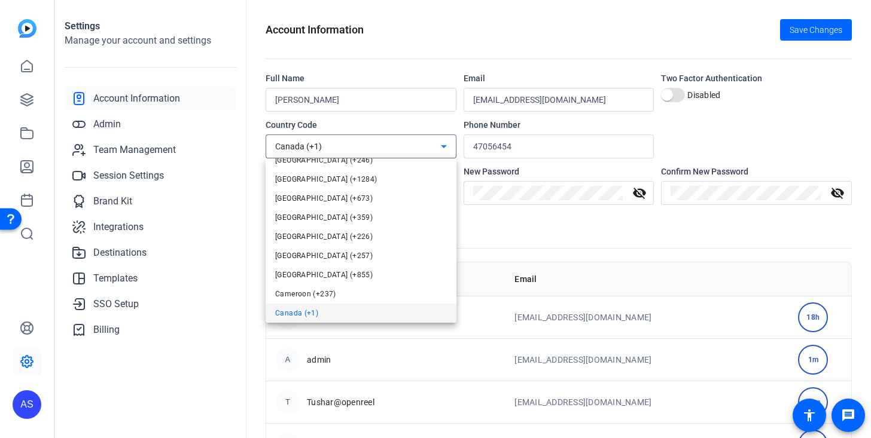
scroll to position [0, 0]
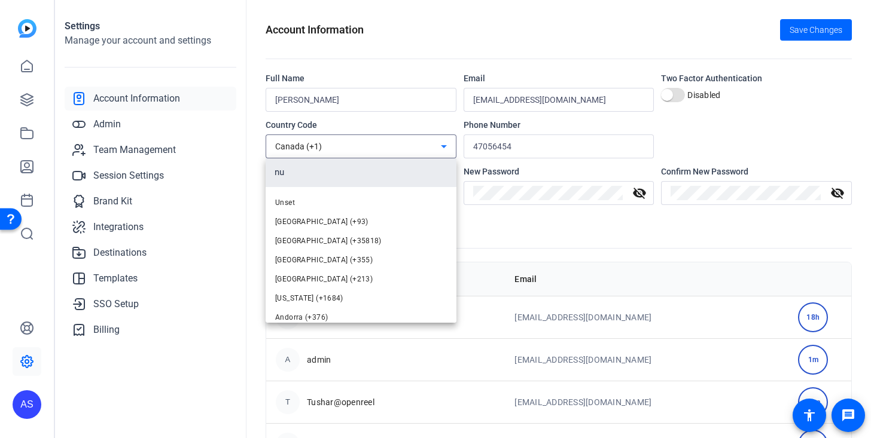
type input "n"
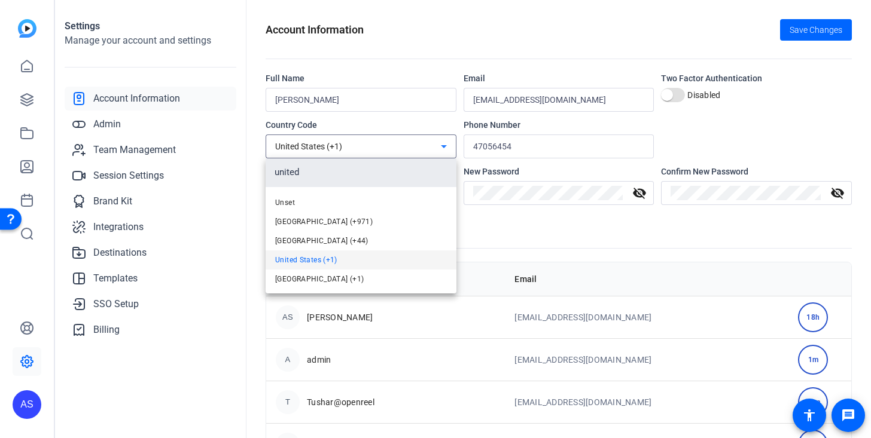
type input "united"
click at [328, 257] on span "United States (+1)" at bounding box center [306, 260] width 62 height 14
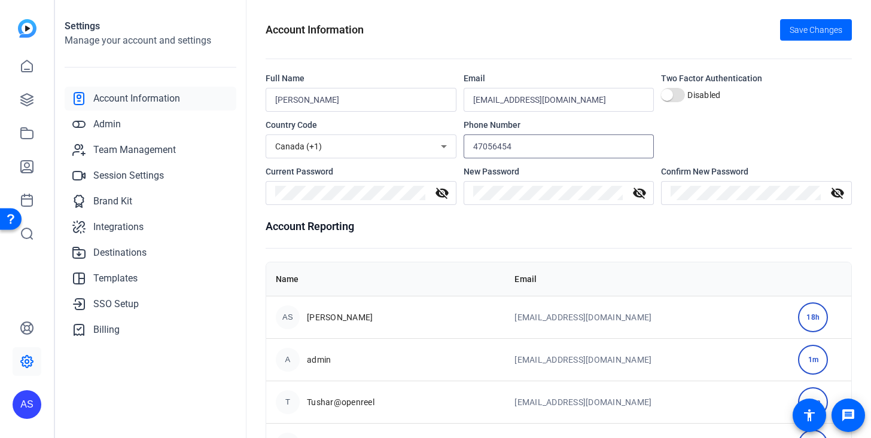
drag, startPoint x: 533, startPoint y: 145, endPoint x: 411, endPoint y: 146, distance: 122.0
click at [411, 146] on div "Country Code Canada (+1) Phone Number 47056454" at bounding box center [559, 138] width 586 height 39
click at [426, 136] on div "Canada (+1)" at bounding box center [361, 147] width 172 height 24
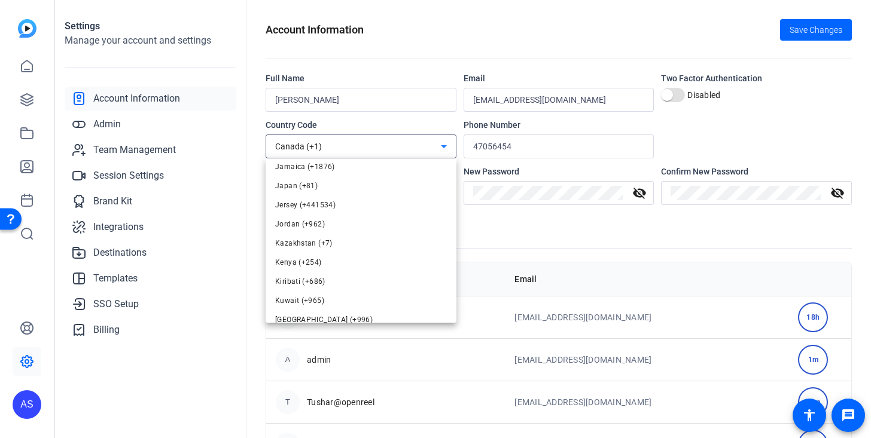
scroll to position [2125, 0]
click at [25, 125] on div at bounding box center [435, 219] width 871 height 438
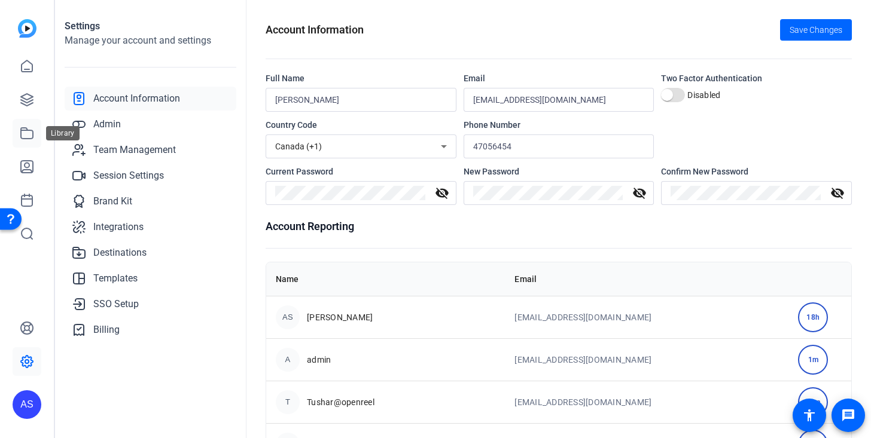
click at [25, 128] on icon at bounding box center [27, 133] width 12 height 11
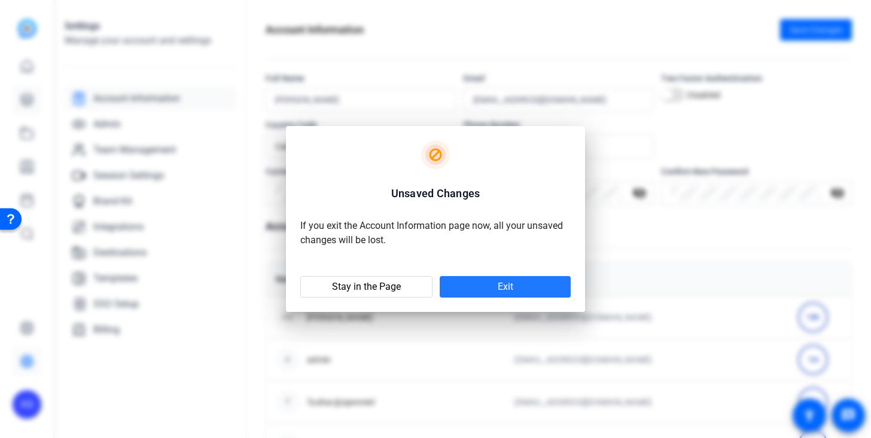
click at [26, 102] on div at bounding box center [435, 219] width 871 height 438
click at [488, 290] on span at bounding box center [505, 287] width 131 height 29
click at [511, 286] on span "Exit" at bounding box center [506, 287] width 16 height 12
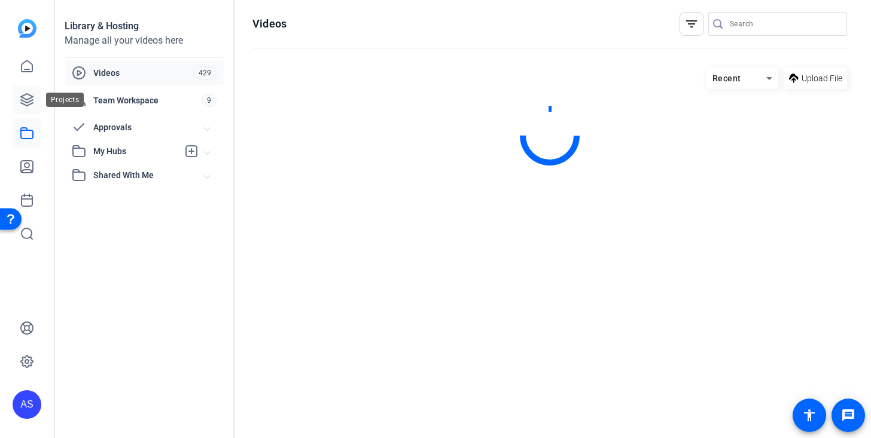
click at [22, 103] on icon at bounding box center [27, 100] width 12 height 12
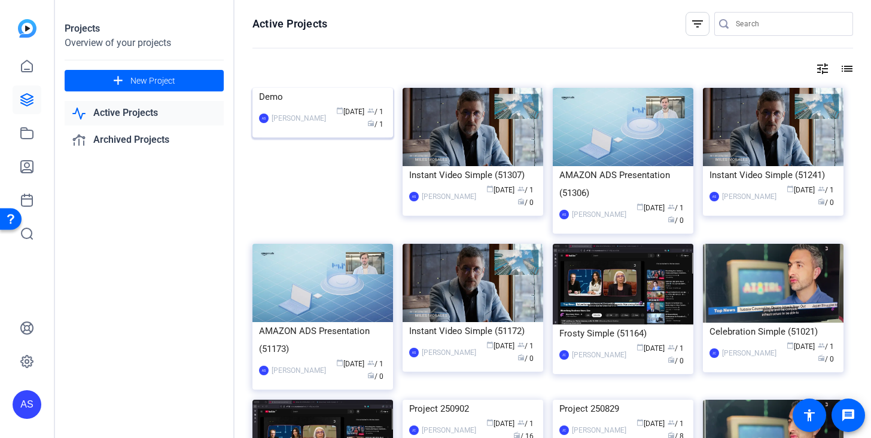
click at [304, 131] on div "AS Anna Scott calendar_today Sep 19 group / 1 radio / 1" at bounding box center [322, 118] width 127 height 25
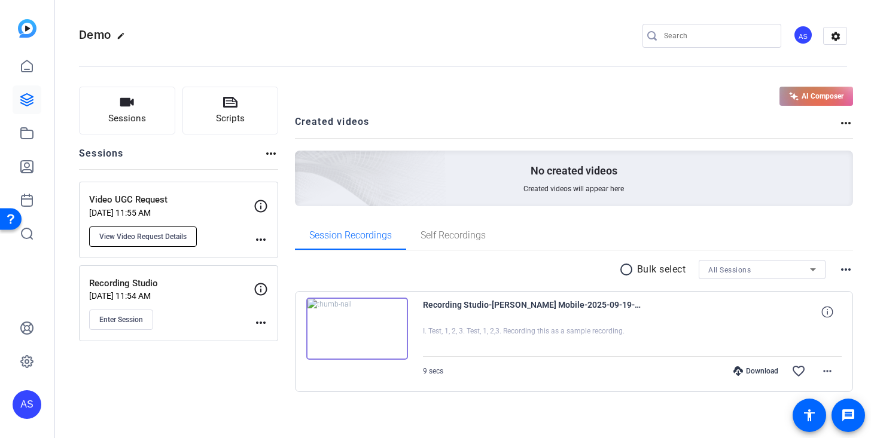
click at [184, 232] on span "View Video Request Details" at bounding box center [142, 237] width 87 height 10
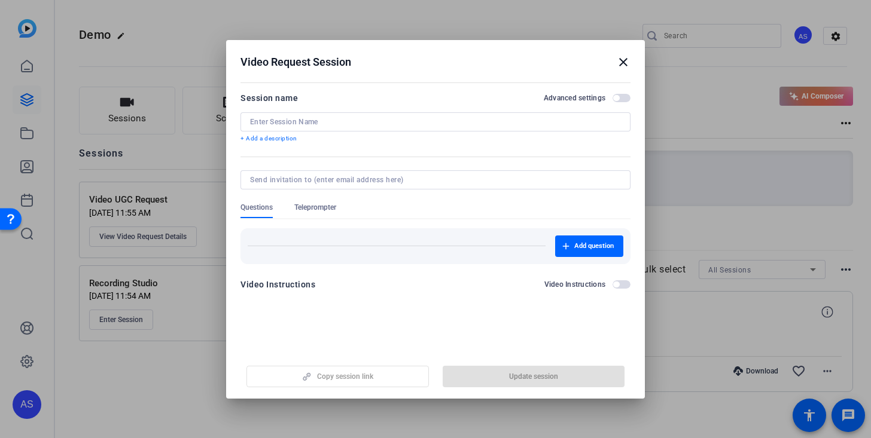
type input "Video UGC Request"
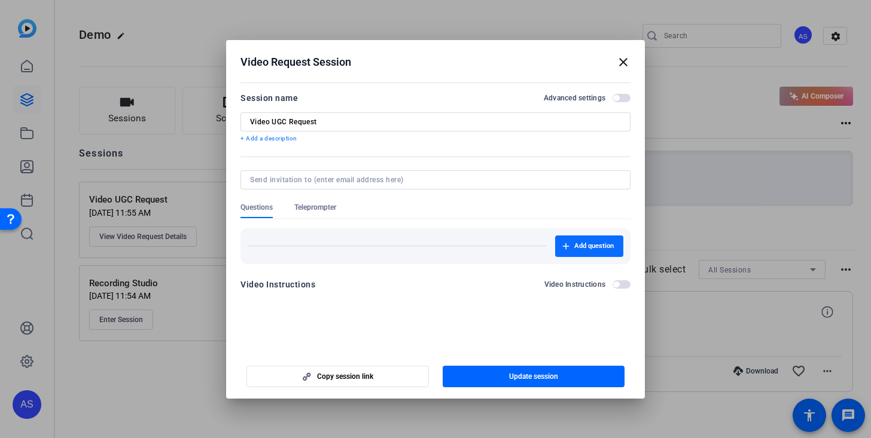
click at [590, 237] on span "button" at bounding box center [589, 246] width 68 height 29
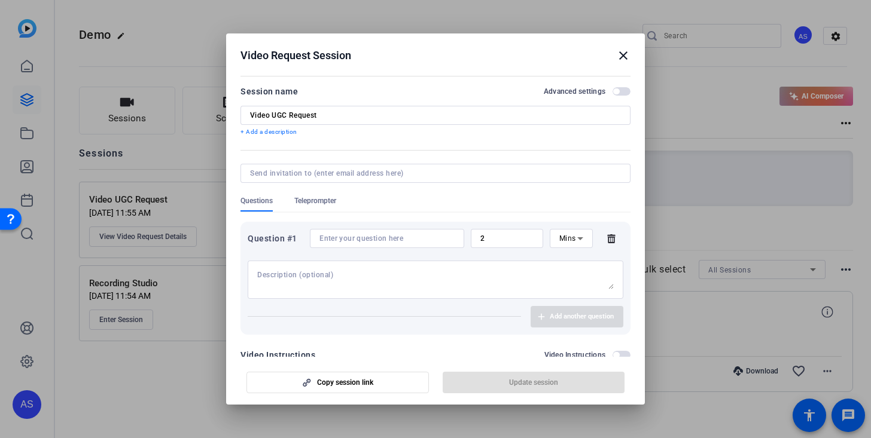
click at [334, 263] on div at bounding box center [435, 280] width 356 height 38
click at [423, 237] on input at bounding box center [386, 239] width 135 height 10
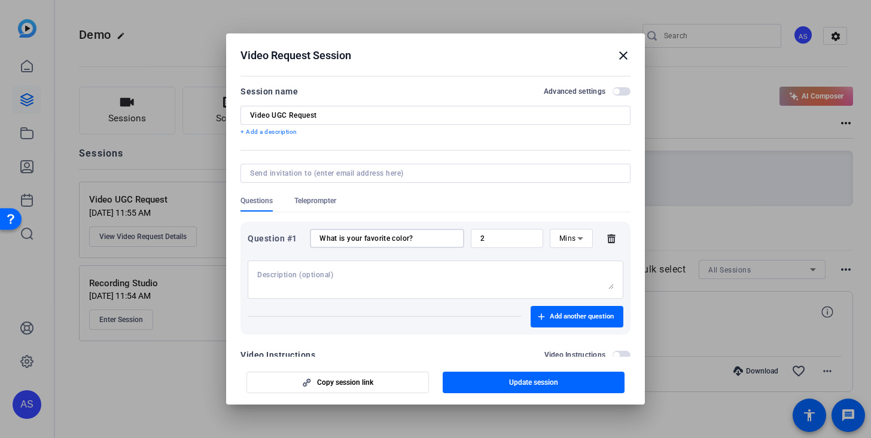
type input "What is your favorite color?"
click at [518, 242] on input "2" at bounding box center [506, 239] width 53 height 10
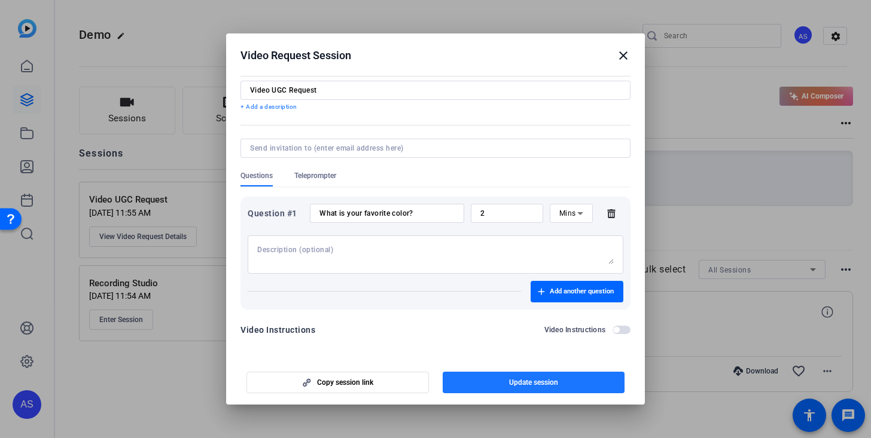
click at [521, 388] on span "button" at bounding box center [534, 382] width 182 height 29
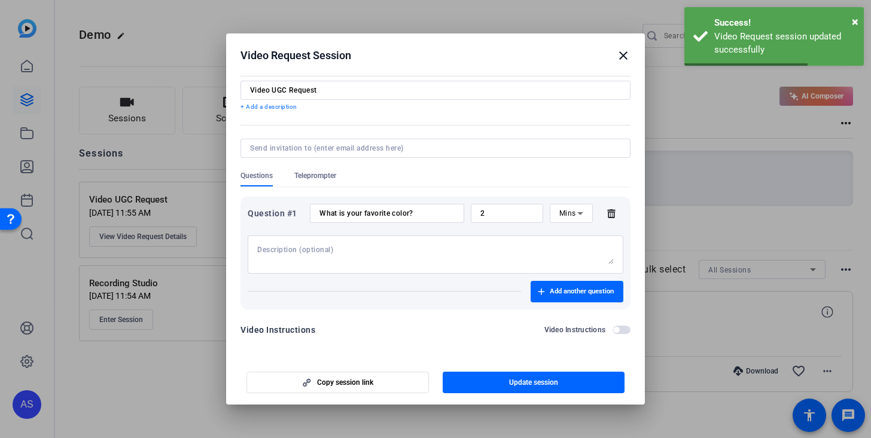
click at [625, 48] on mat-icon "close" at bounding box center [623, 55] width 14 height 14
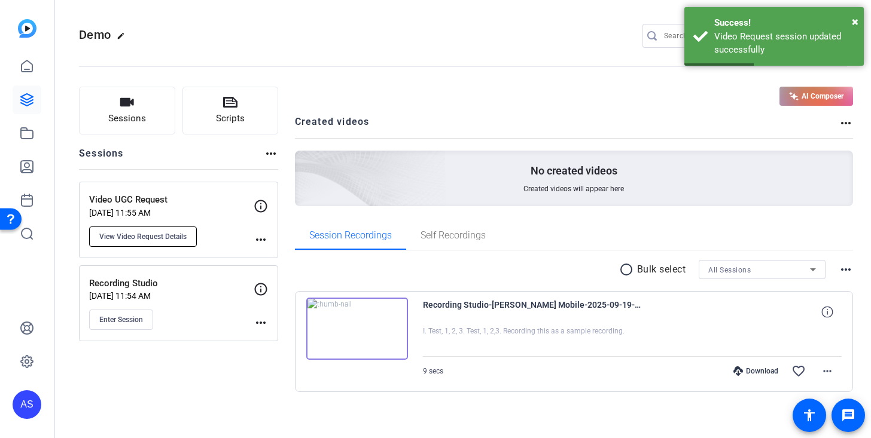
click at [155, 234] on span "View Video Request Details" at bounding box center [142, 237] width 87 height 10
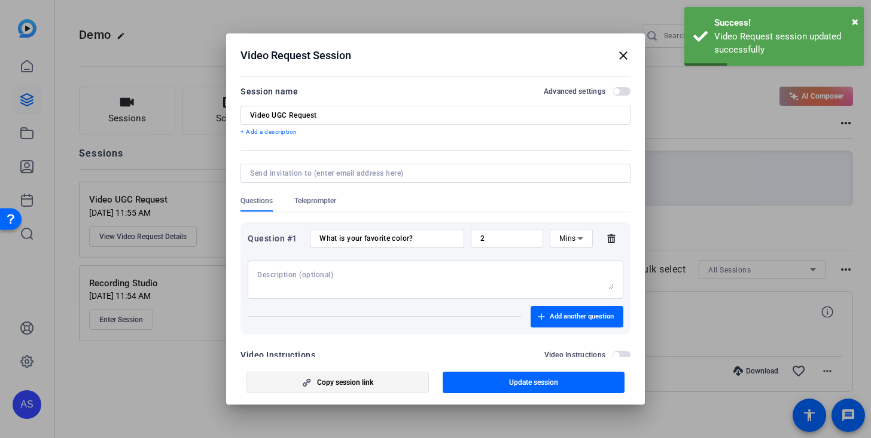
click at [332, 390] on span "button" at bounding box center [337, 382] width 181 height 29
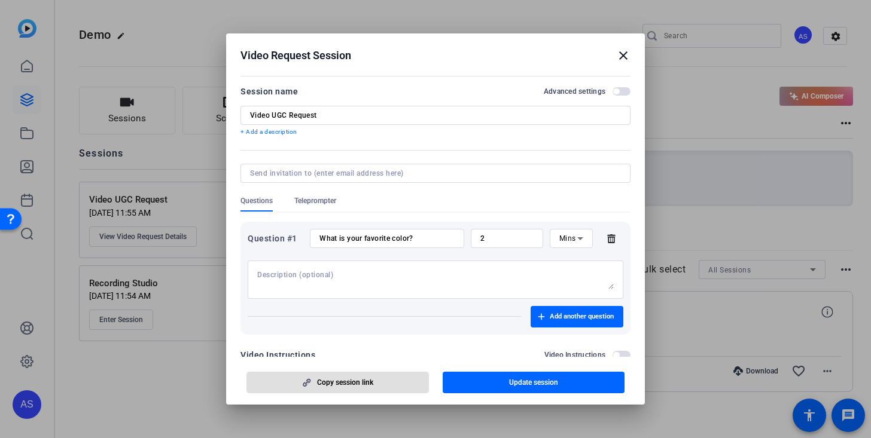
click at [619, 53] on mat-icon "close" at bounding box center [623, 55] width 14 height 14
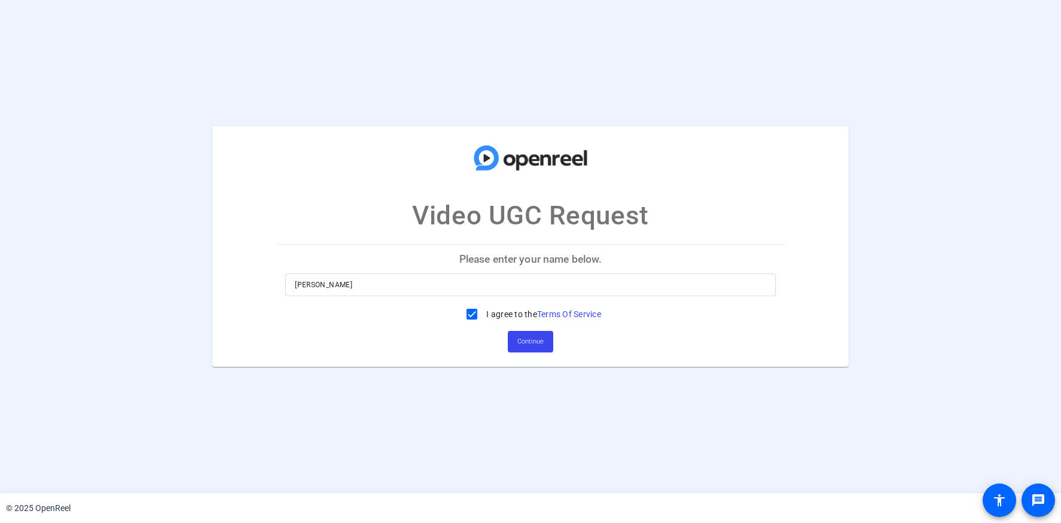
click at [417, 292] on div "[PERSON_NAME]" at bounding box center [530, 284] width 471 height 23
click at [399, 290] on input "[PERSON_NAME]" at bounding box center [530, 284] width 471 height 14
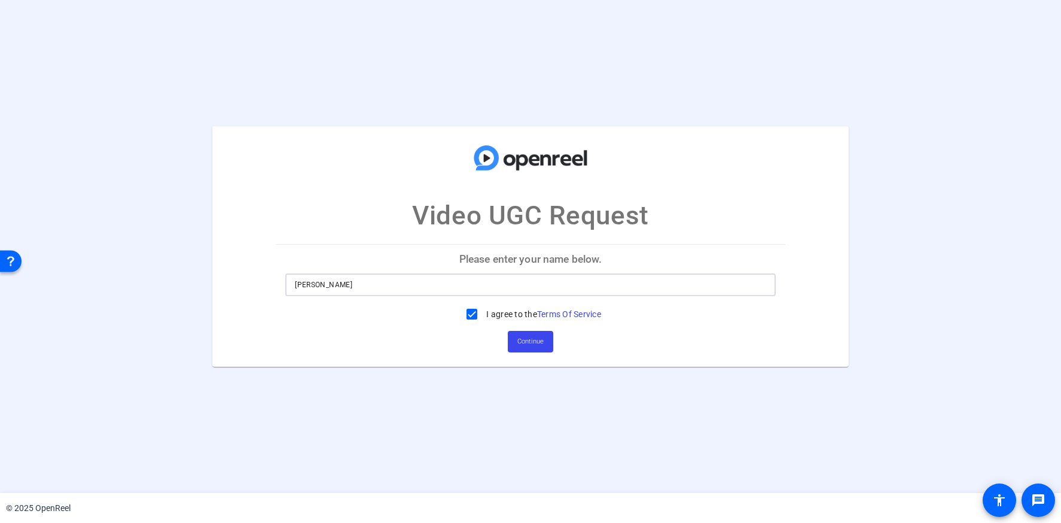
click at [399, 290] on input "[PERSON_NAME]" at bounding box center [530, 284] width 471 height 14
type input "[PERSON_NAME]"
click at [508, 343] on span at bounding box center [530, 341] width 45 height 29
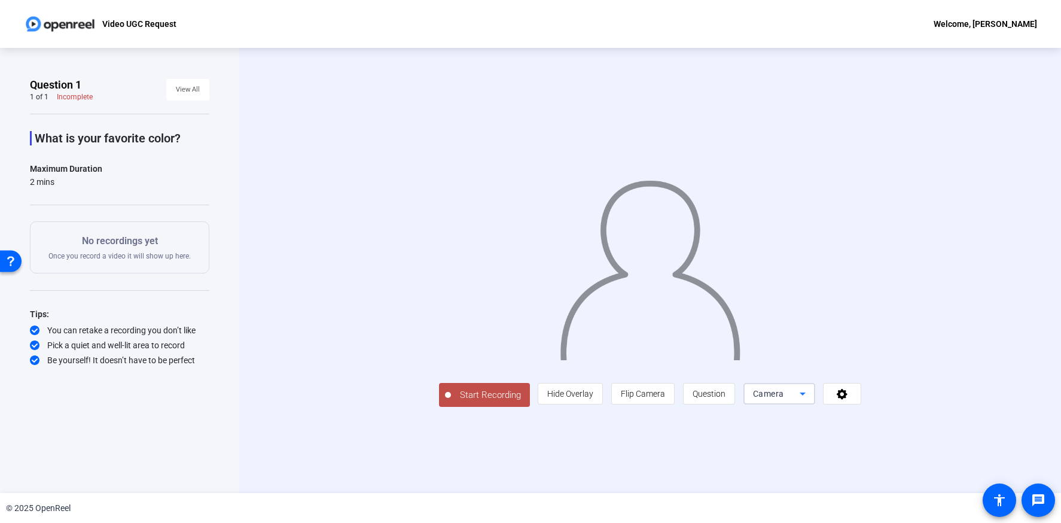
click at [800, 401] on div "Camera" at bounding box center [776, 393] width 47 height 14
click at [915, 466] on div at bounding box center [530, 261] width 1061 height 523
click at [984, 407] on div "Start Recording person Hide Overlay flip Flip Camera question_mark Question Cam…" at bounding box center [650, 270] width 698 height 273
click at [861, 404] on button at bounding box center [842, 394] width 38 height 22
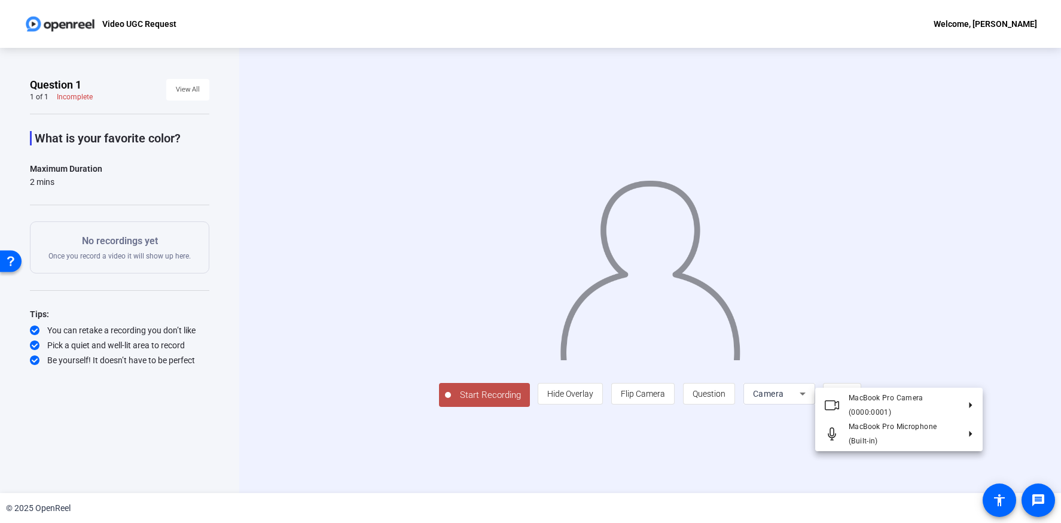
click at [966, 459] on div at bounding box center [530, 261] width 1061 height 523
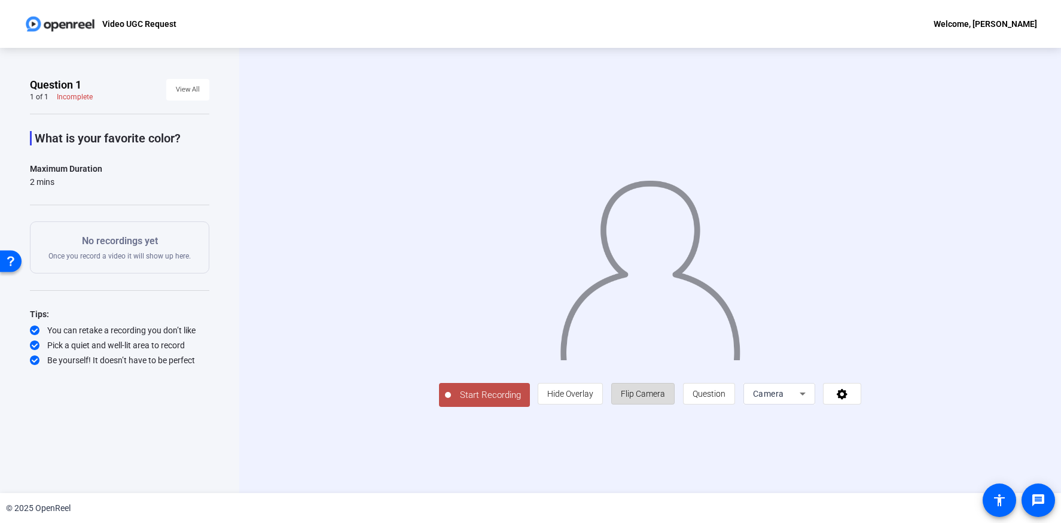
click at [665, 398] on span "Flip Camera" at bounding box center [643, 394] width 44 height 10
click at [602, 408] on span at bounding box center [570, 393] width 64 height 29
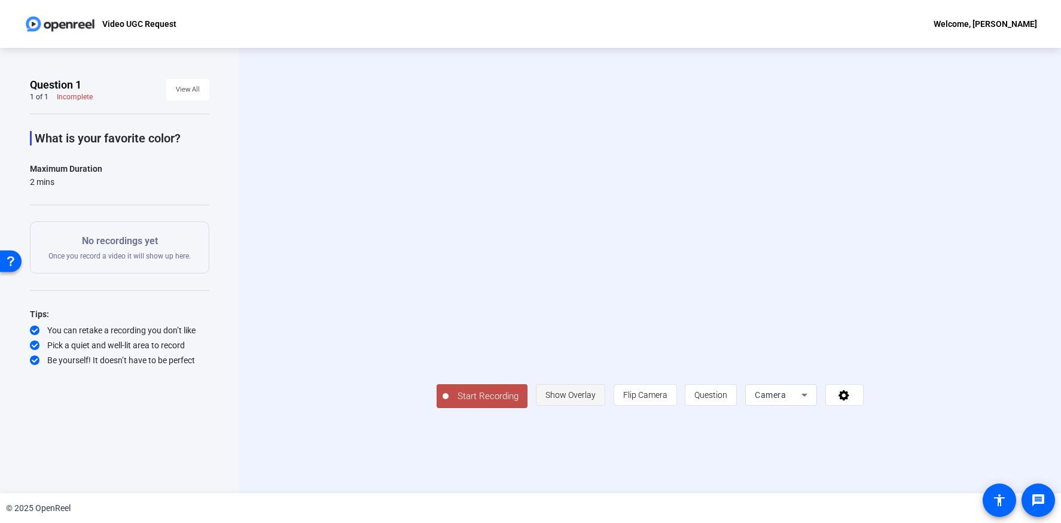
click at [605, 409] on span at bounding box center [570, 394] width 68 height 29
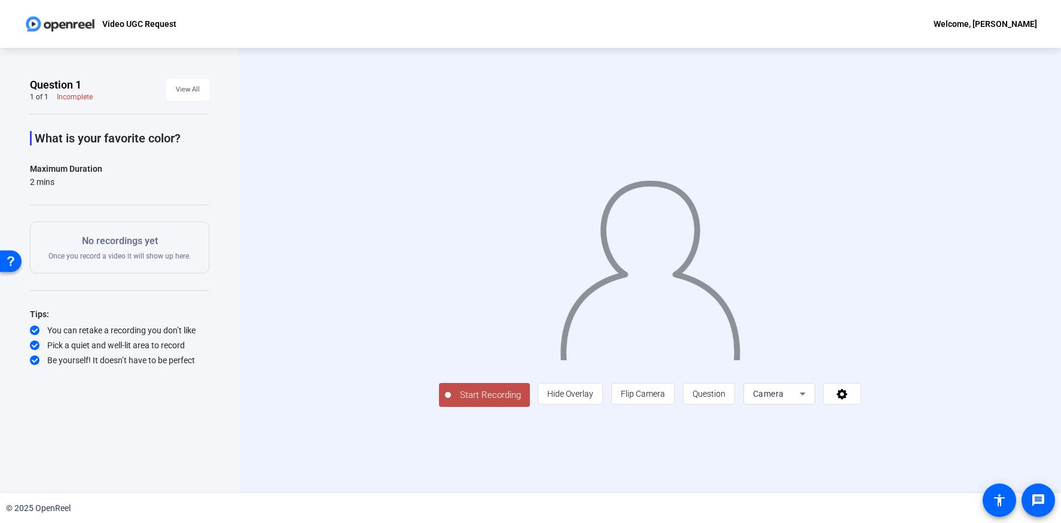
click at [451, 402] on span "Start Recording" at bounding box center [490, 395] width 79 height 14
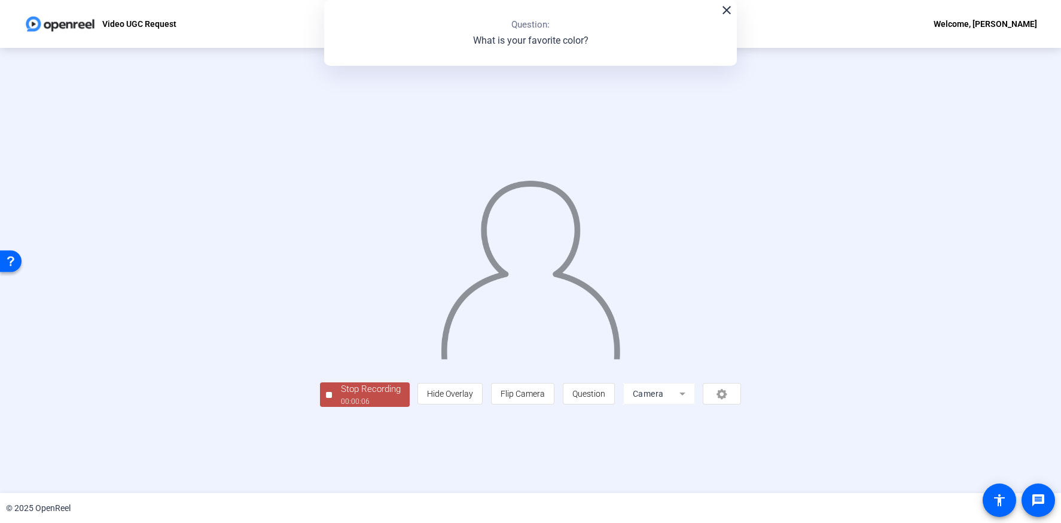
click at [332, 407] on span "Stop Recording 00:00:06" at bounding box center [371, 394] width 78 height 25
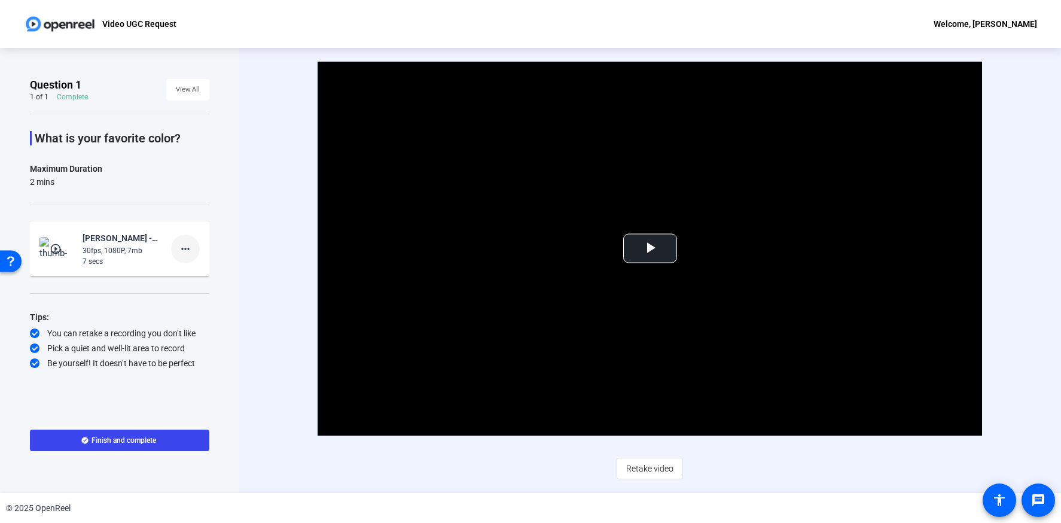
click at [187, 250] on mat-icon "more_horiz" at bounding box center [185, 249] width 14 height 14
click at [131, 292] on div at bounding box center [530, 261] width 1061 height 523
click at [133, 441] on span "Finish and complete" at bounding box center [123, 440] width 65 height 10
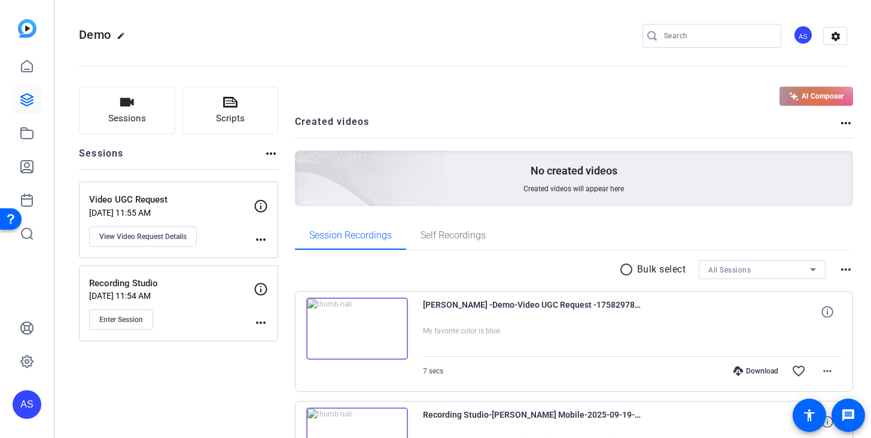
click at [816, 98] on button "AI Composer" at bounding box center [816, 96] width 74 height 19
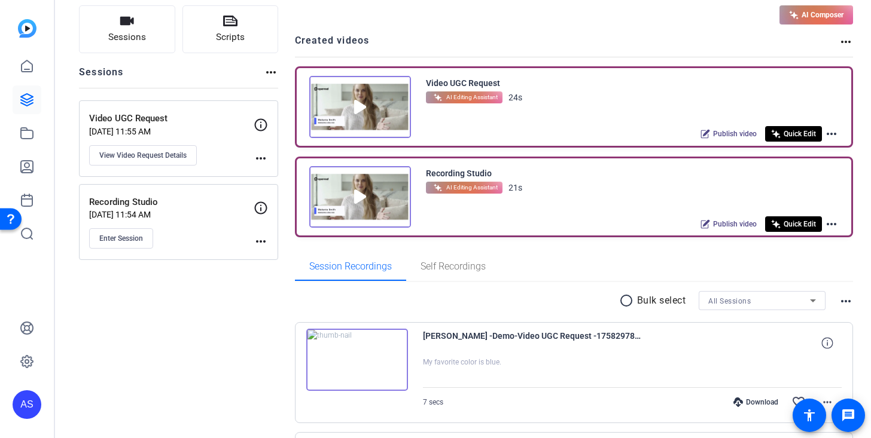
scroll to position [109, 0]
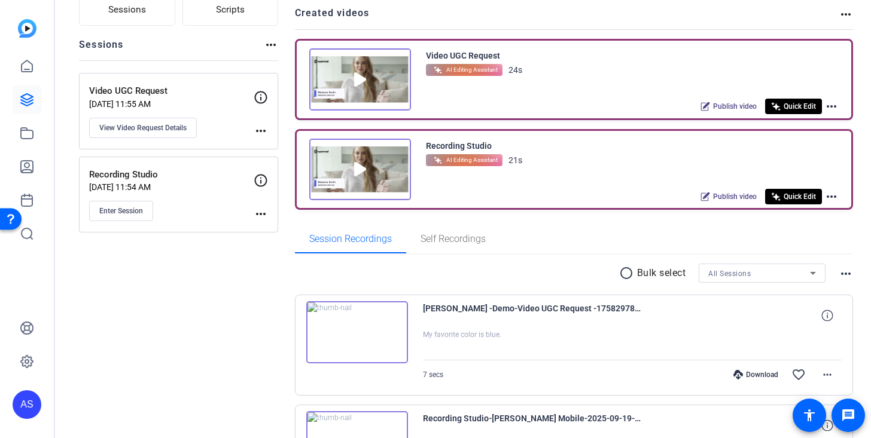
click at [362, 166] on img at bounding box center [360, 170] width 102 height 62
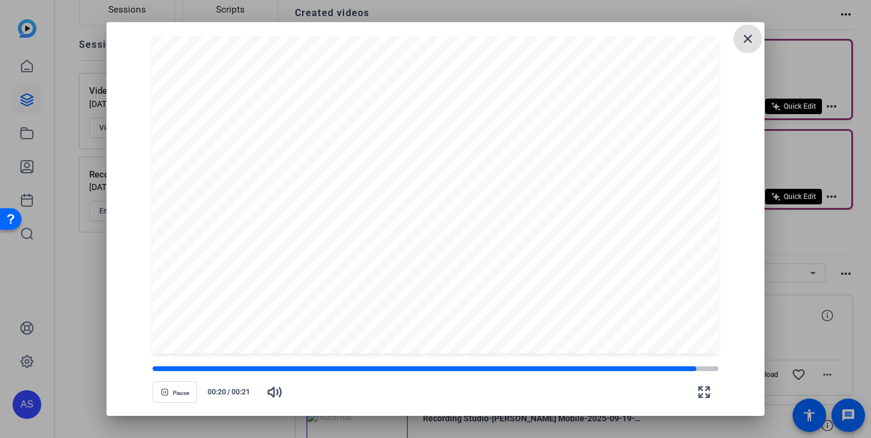
click at [745, 39] on mat-icon "close" at bounding box center [747, 39] width 14 height 14
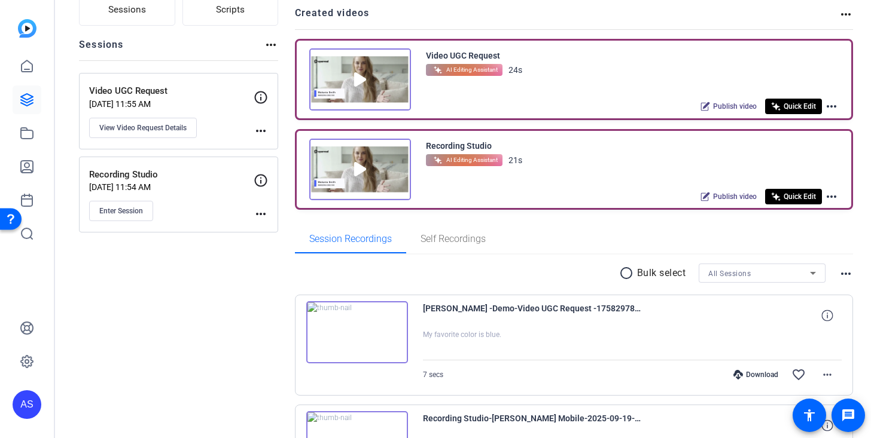
click at [781, 195] on div "Quick Edit" at bounding box center [793, 197] width 57 height 16
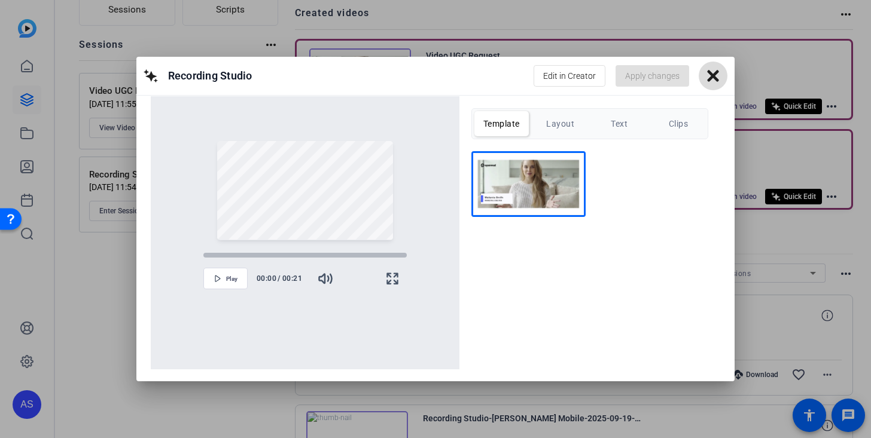
click at [711, 80] on icon at bounding box center [713, 76] width 14 height 14
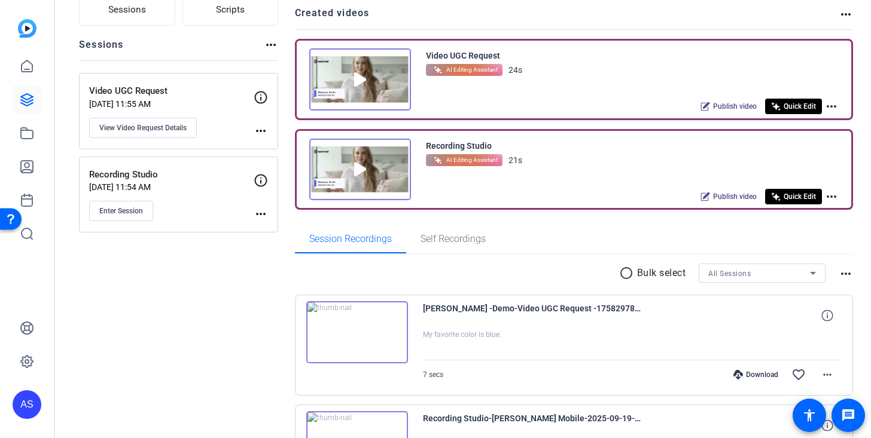
click at [837, 196] on mat-icon "more_horiz" at bounding box center [831, 197] width 14 height 14
click at [797, 210] on span "Edit in Creator" at bounding box center [787, 210] width 83 height 14
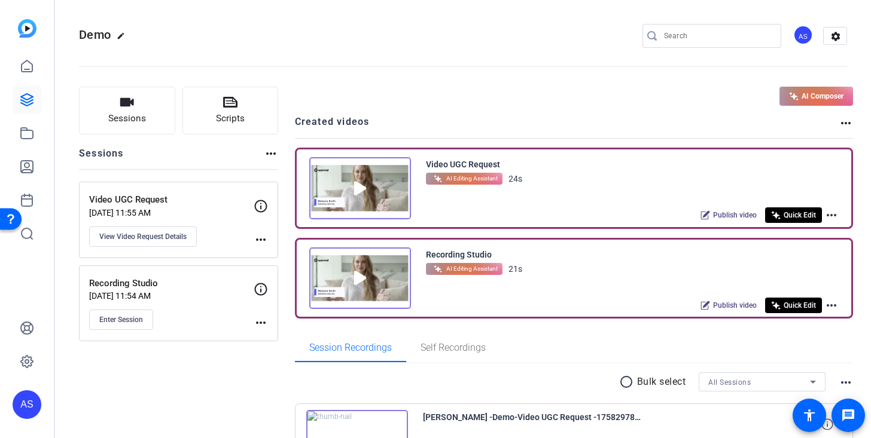
click at [834, 308] on mat-icon "more_horiz" at bounding box center [831, 305] width 14 height 14
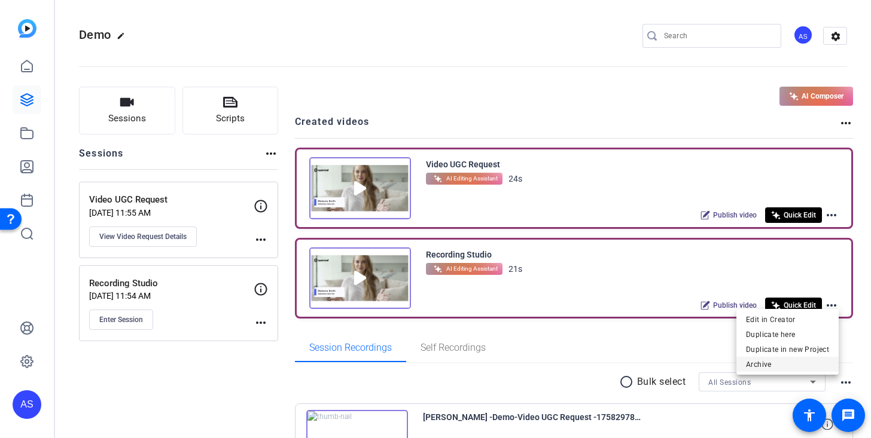
click at [779, 365] on span "Archive" at bounding box center [787, 364] width 83 height 14
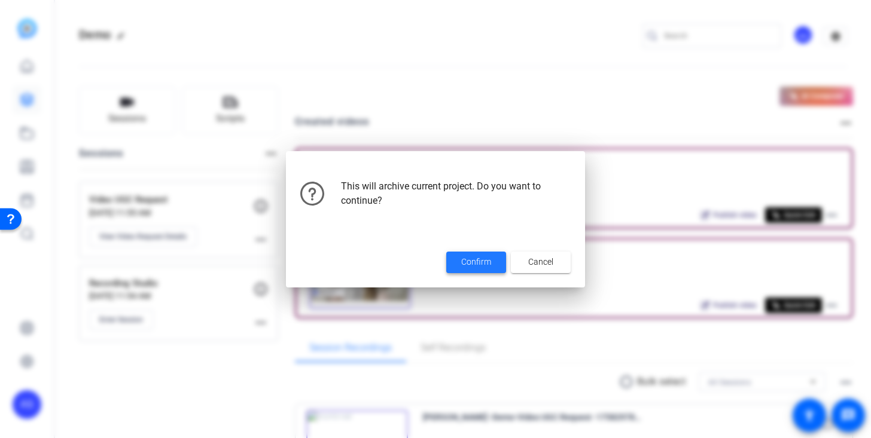
click at [485, 261] on span "Confirm" at bounding box center [476, 262] width 30 height 13
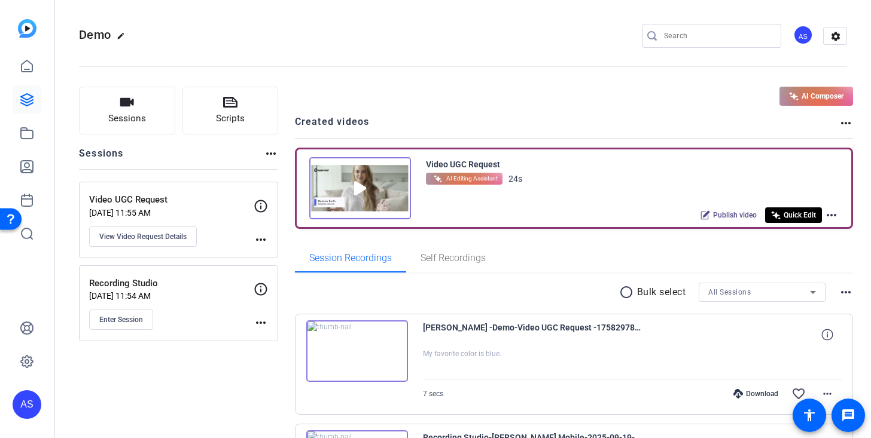
click at [831, 211] on mat-icon "more_horiz" at bounding box center [831, 215] width 14 height 14
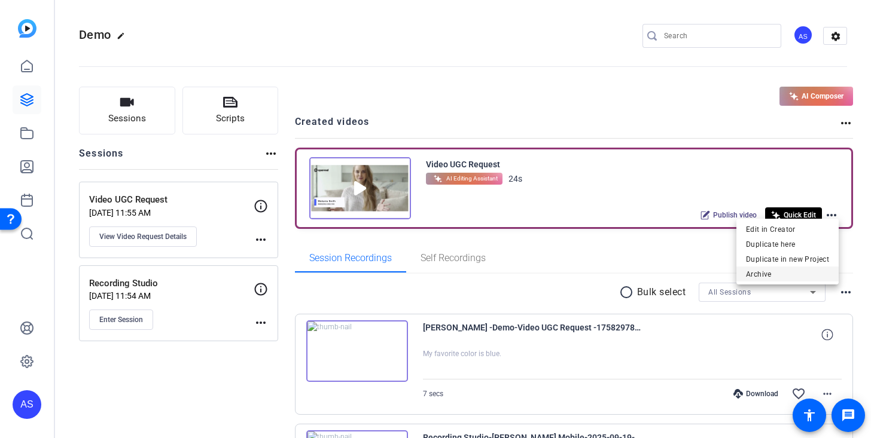
click at [755, 271] on span "Archive" at bounding box center [787, 274] width 83 height 14
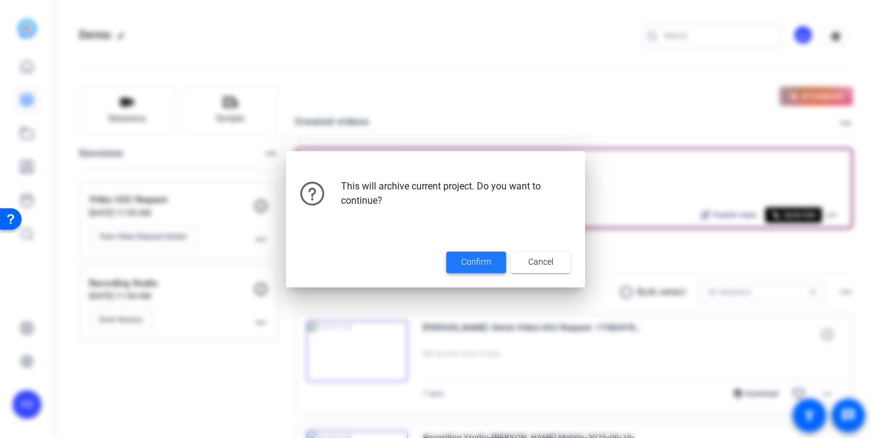
click at [473, 259] on span "Confirm" at bounding box center [476, 262] width 30 height 13
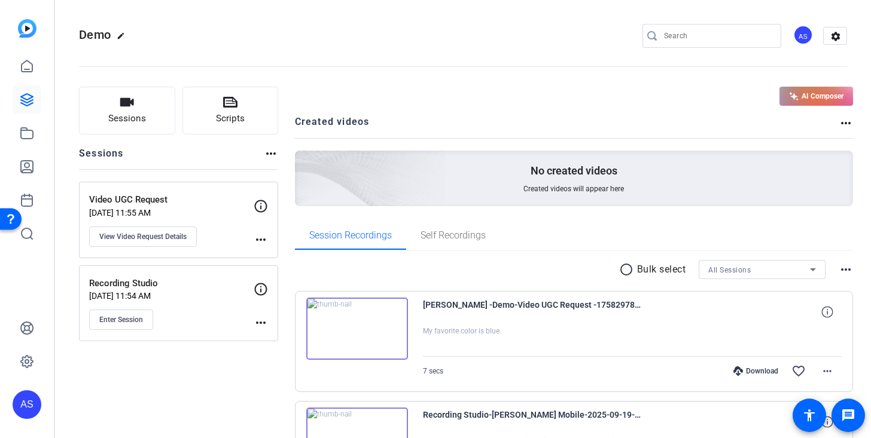
scroll to position [117, 0]
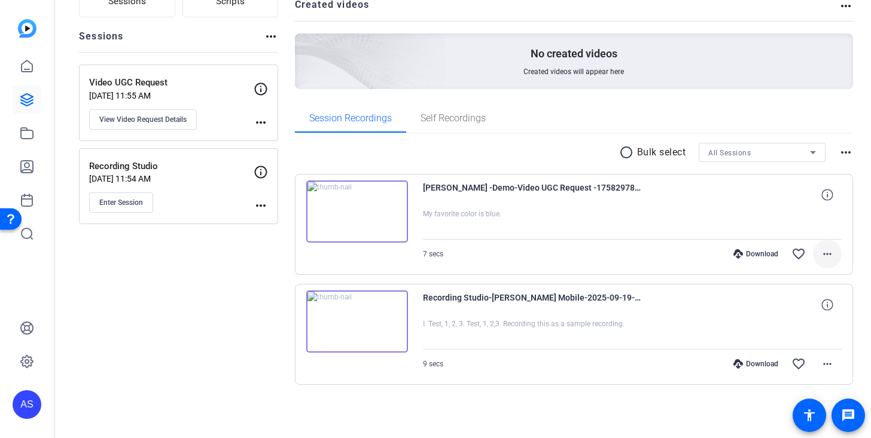
click at [827, 258] on mat-icon "more_horiz" at bounding box center [827, 254] width 14 height 14
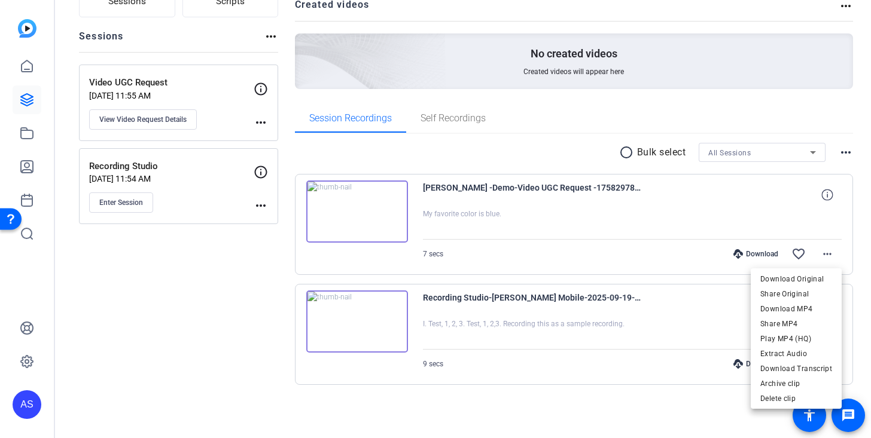
click at [571, 128] on div at bounding box center [435, 219] width 871 height 438
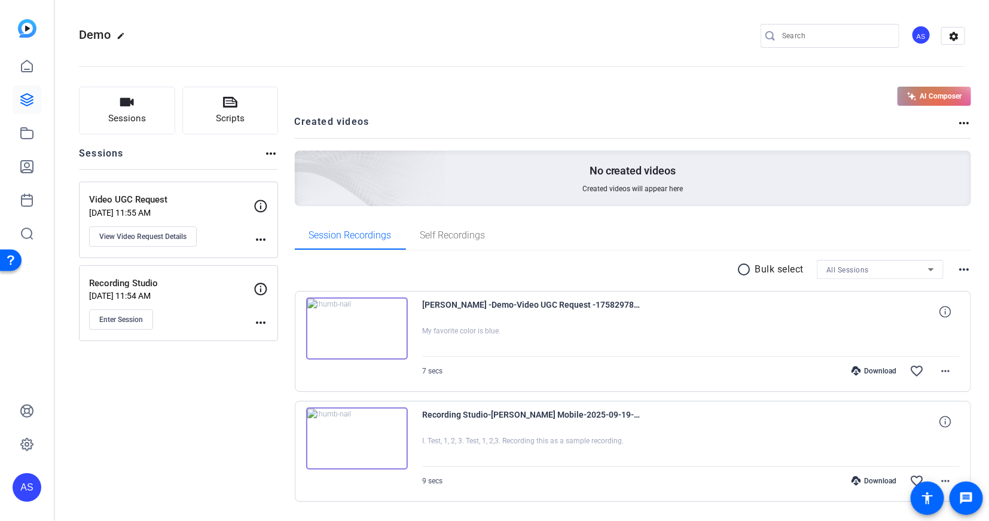
scroll to position [1, 0]
click at [937, 367] on span at bounding box center [945, 371] width 29 height 29
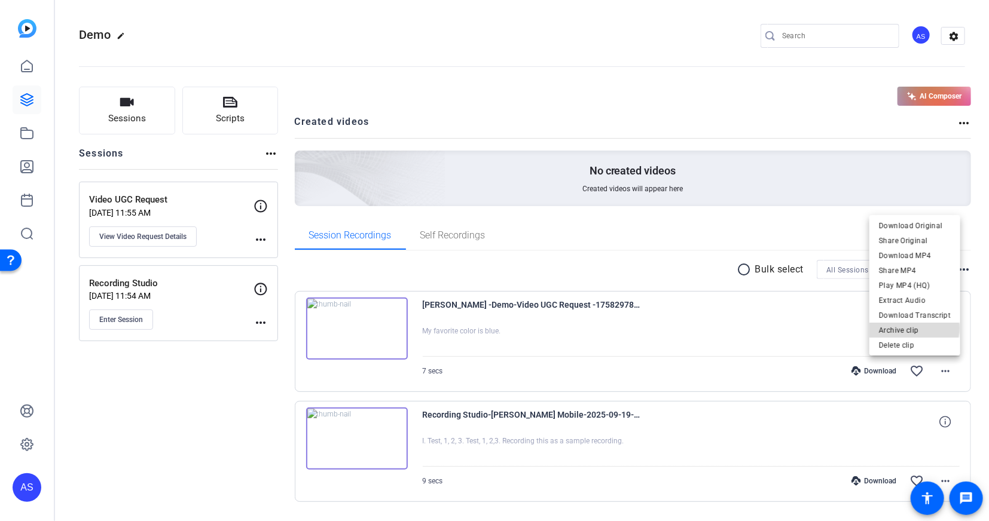
click at [916, 329] on span "Archive clip" at bounding box center [915, 331] width 72 height 14
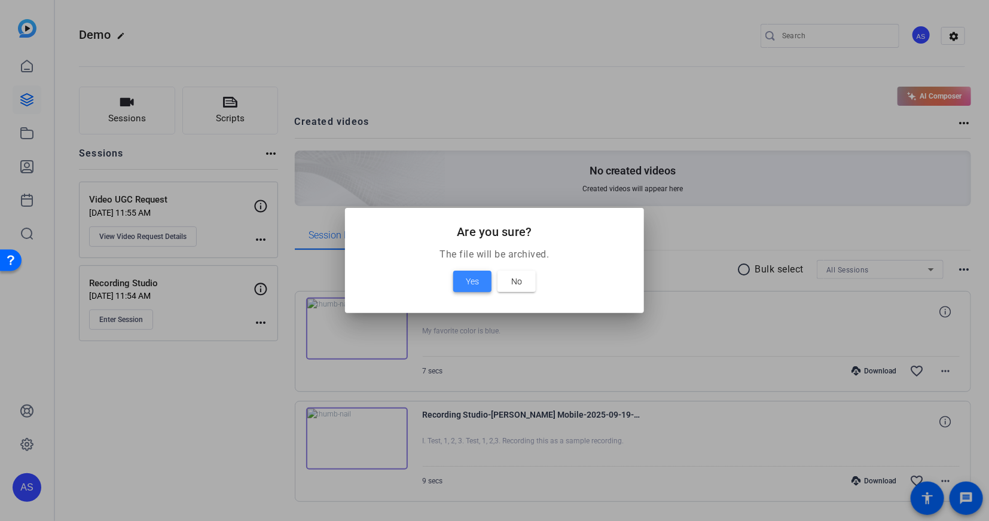
drag, startPoint x: 471, startPoint y: 281, endPoint x: 569, endPoint y: 289, distance: 97.8
click at [471, 281] on span "Yes" at bounding box center [472, 281] width 13 height 14
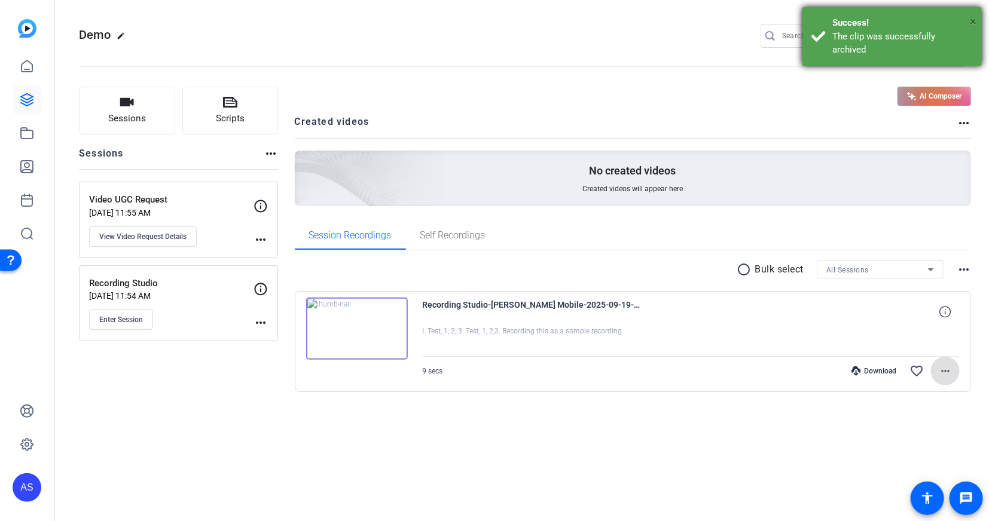
click at [975, 21] on span "×" at bounding box center [973, 21] width 7 height 14
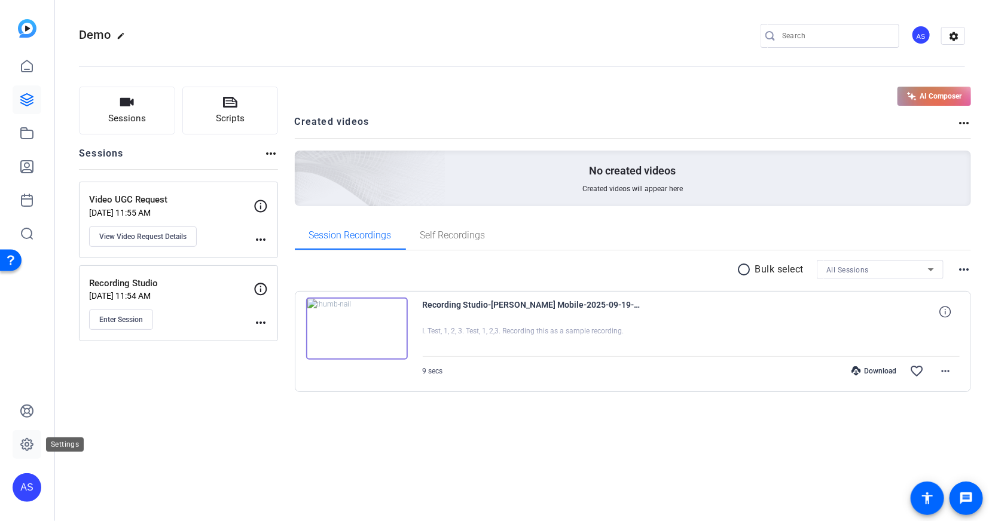
click at [28, 456] on link at bounding box center [27, 445] width 29 height 29
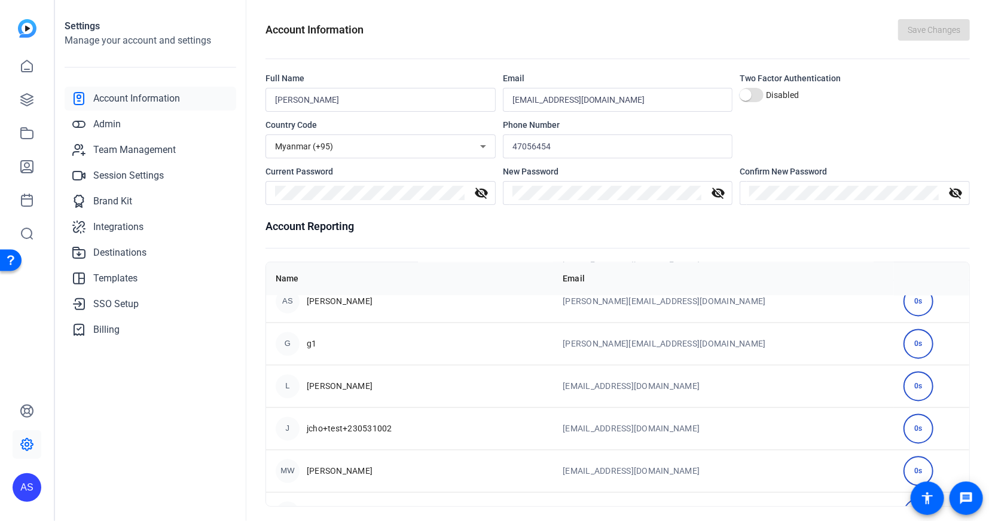
scroll to position [4, 0]
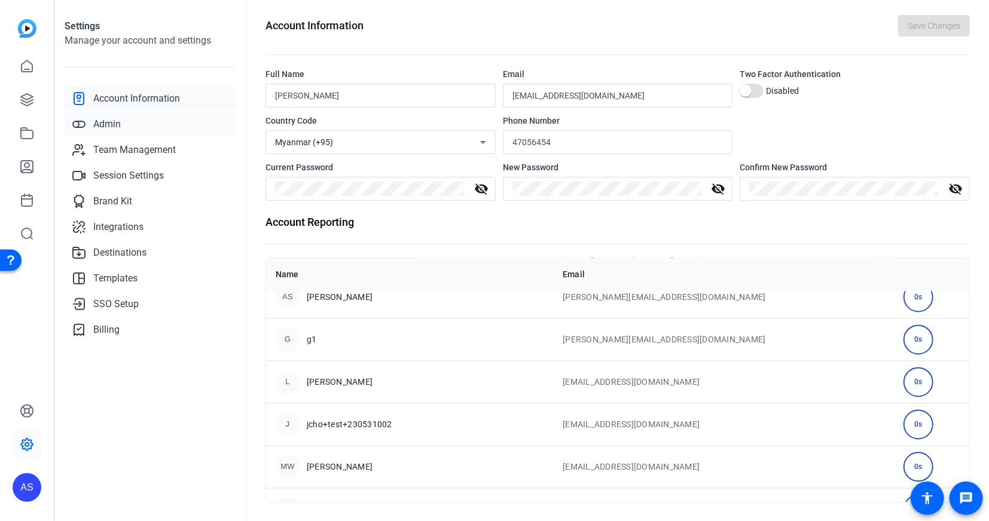
click at [136, 121] on link "Admin" at bounding box center [151, 124] width 172 height 24
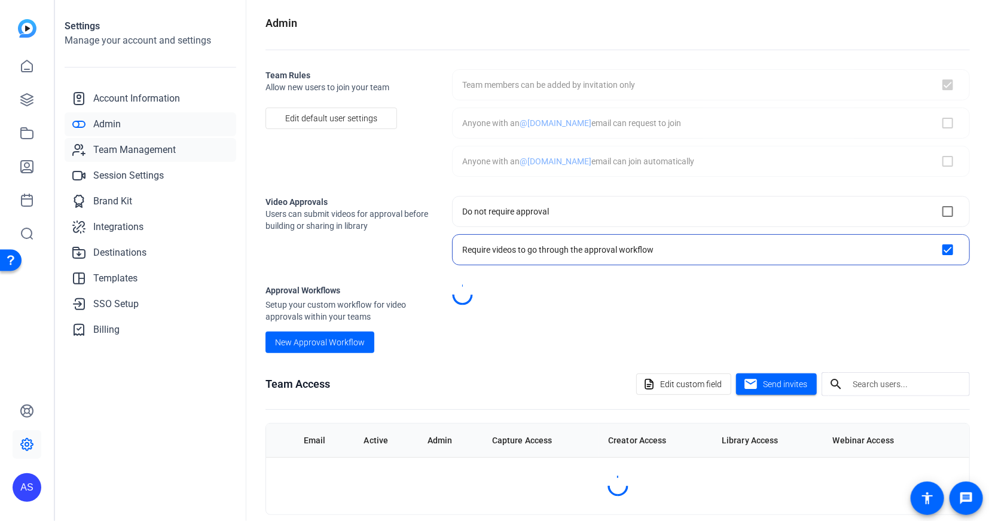
checkbox input "true"
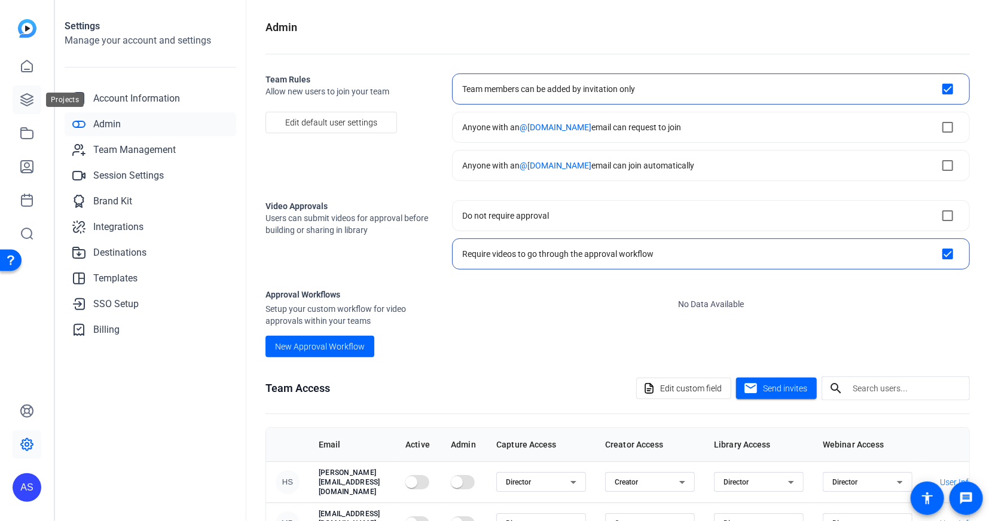
click at [30, 106] on icon at bounding box center [27, 100] width 14 height 14
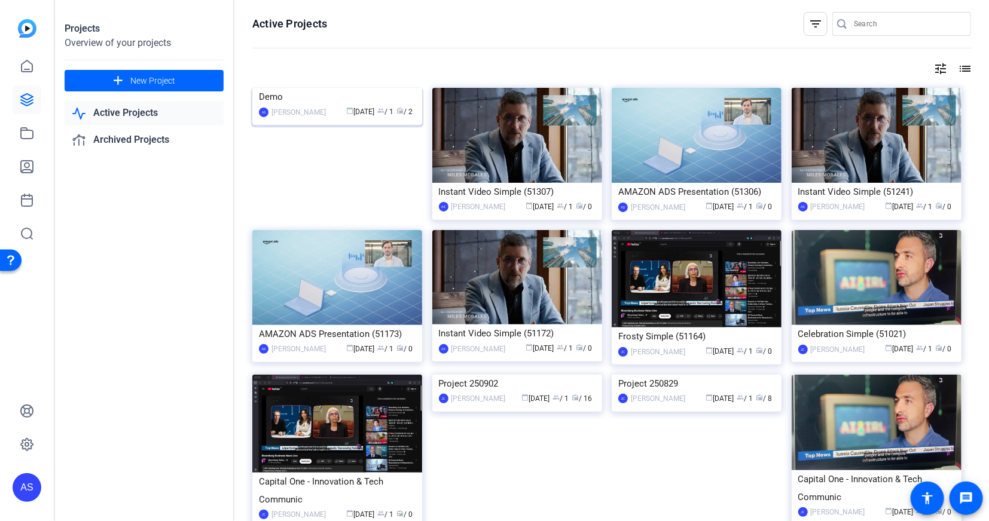
click at [321, 106] on div "Demo" at bounding box center [337, 97] width 157 height 18
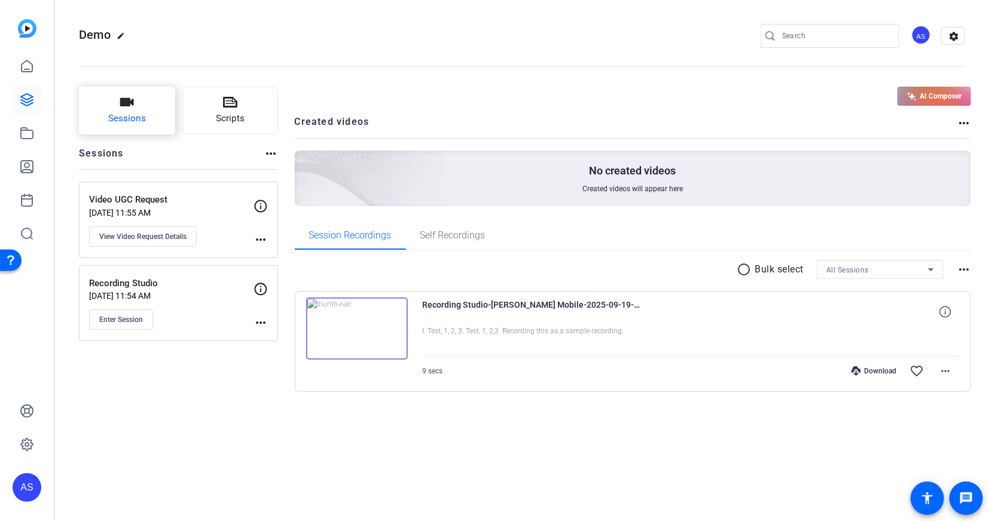
click at [132, 119] on span "Sessions" at bounding box center [127, 119] width 38 height 14
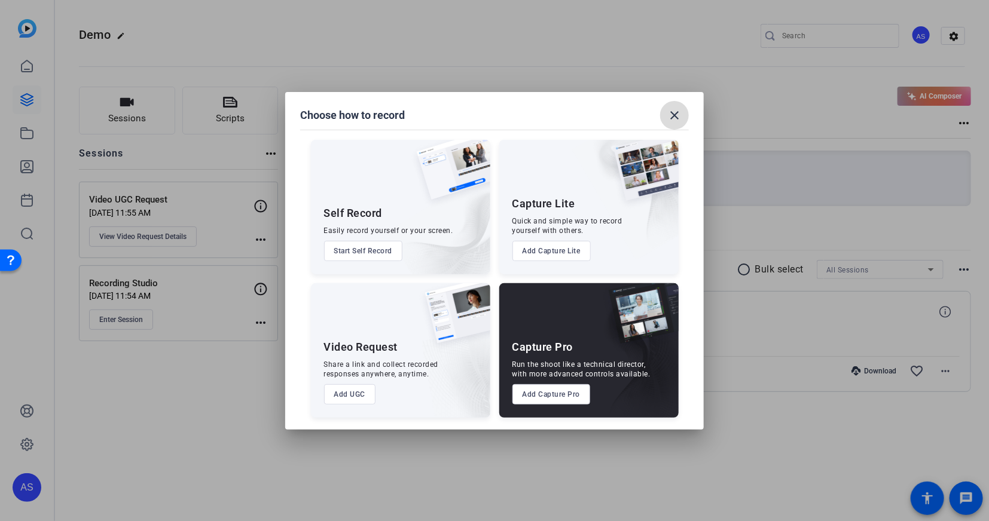
click at [678, 109] on mat-icon "close" at bounding box center [674, 115] width 14 height 14
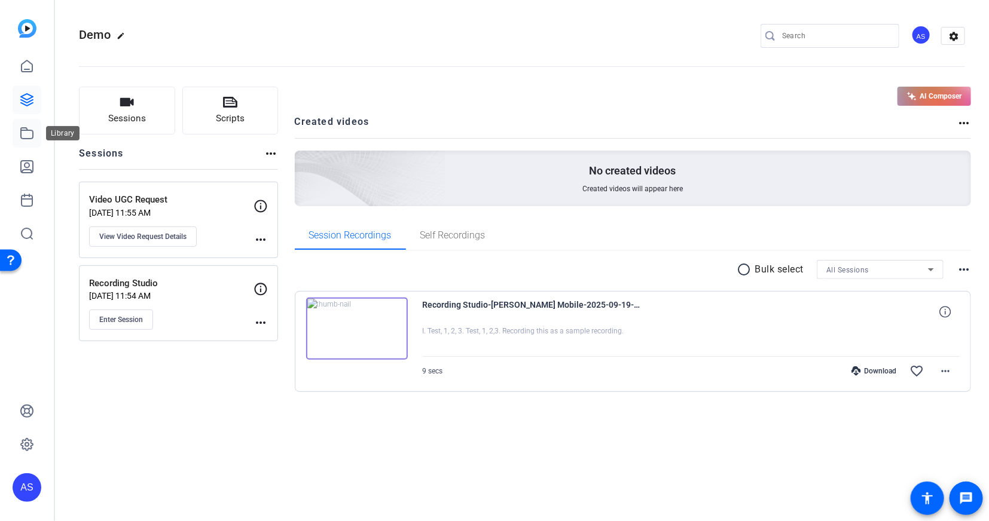
drag, startPoint x: 33, startPoint y: 126, endPoint x: 26, endPoint y: 132, distance: 10.2
click at [26, 132] on icon at bounding box center [27, 133] width 14 height 14
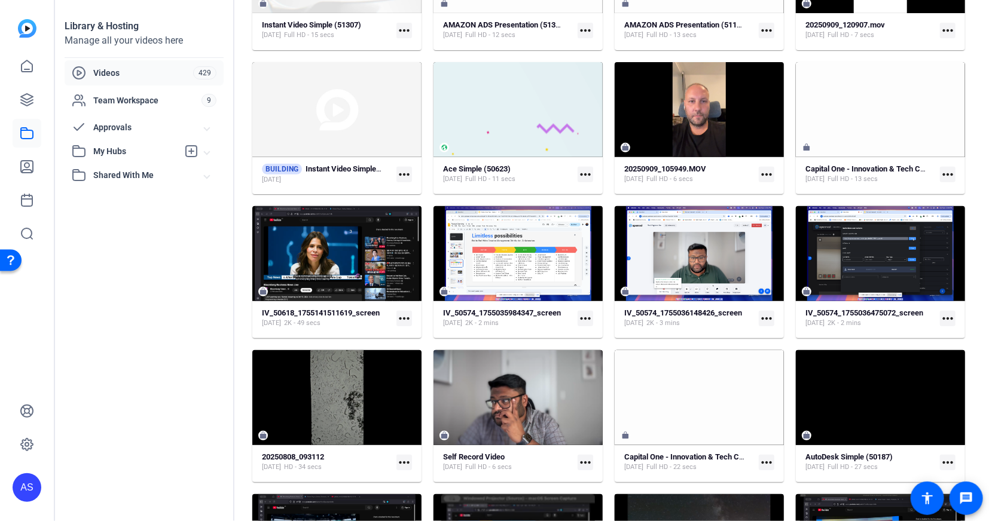
scroll to position [187, 0]
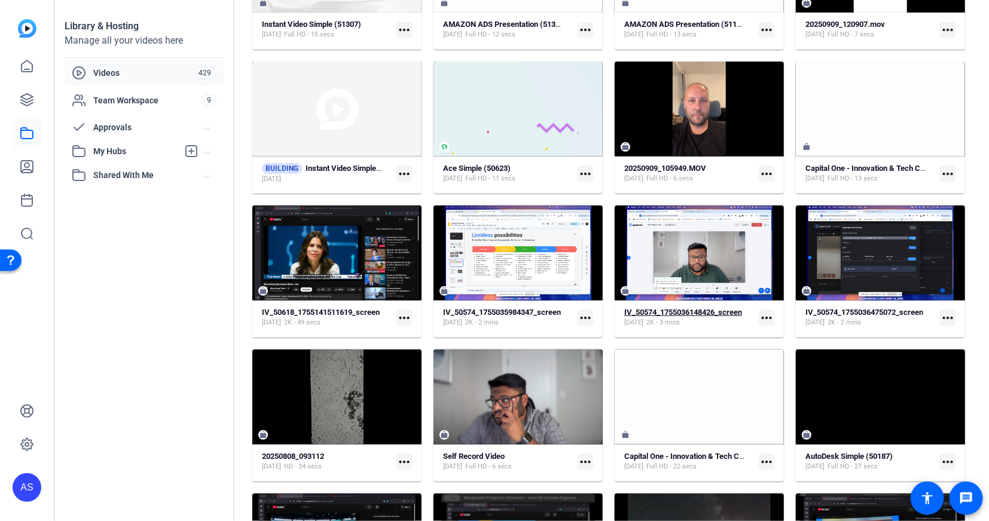
click at [688, 317] on strong "IV_50574_1755036148426_screen" at bounding box center [683, 312] width 118 height 9
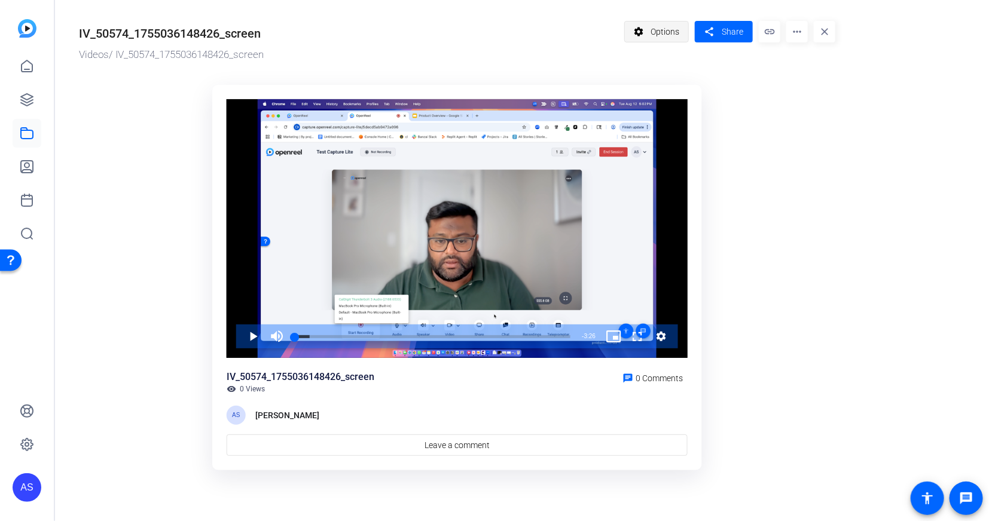
click at [672, 33] on span "Options" at bounding box center [665, 31] width 29 height 23
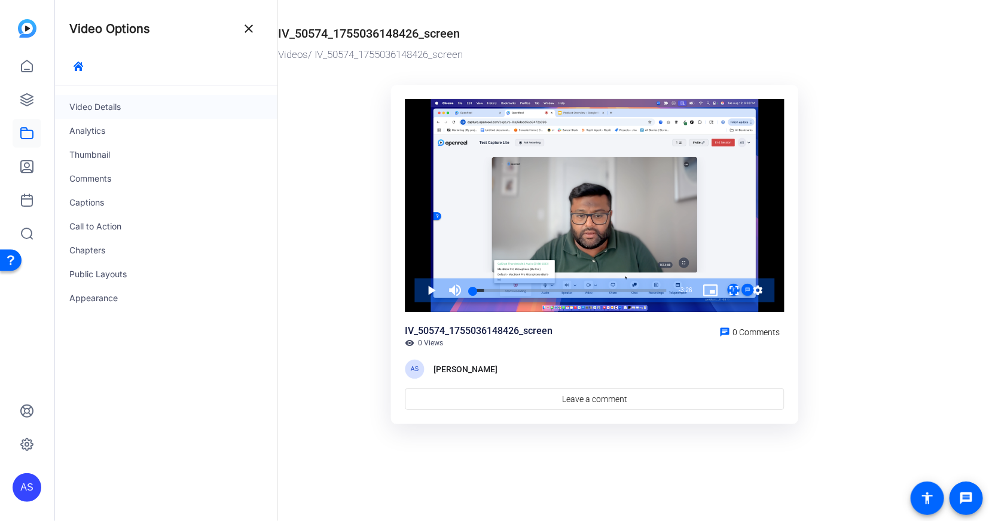
click at [118, 112] on div "Video Details" at bounding box center [166, 107] width 222 height 24
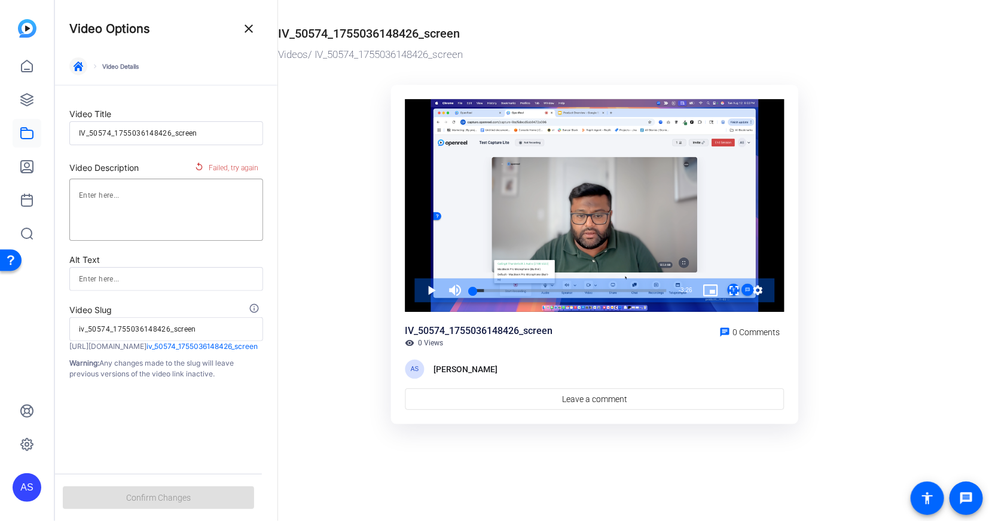
click at [77, 57] on span "button" at bounding box center [78, 66] width 29 height 29
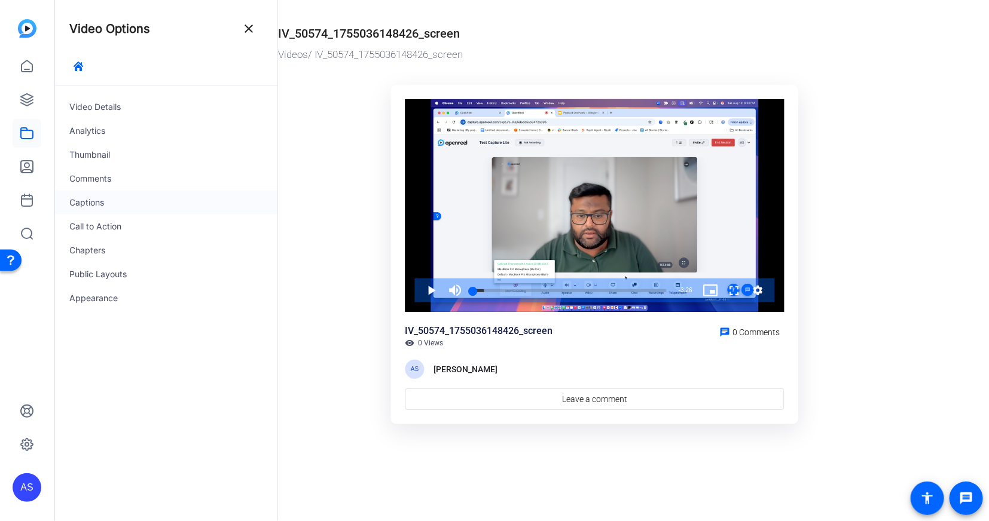
click at [100, 199] on div "Captions" at bounding box center [166, 203] width 222 height 24
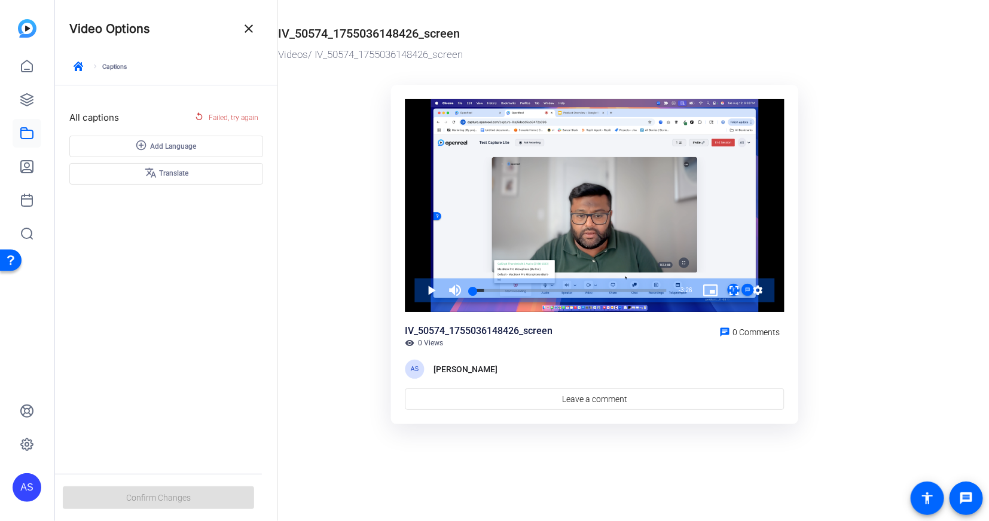
click at [184, 173] on div "add_circle_outline Add Language translate Translate" at bounding box center [166, 160] width 194 height 49
click at [78, 68] on icon "button" at bounding box center [79, 67] width 10 height 10
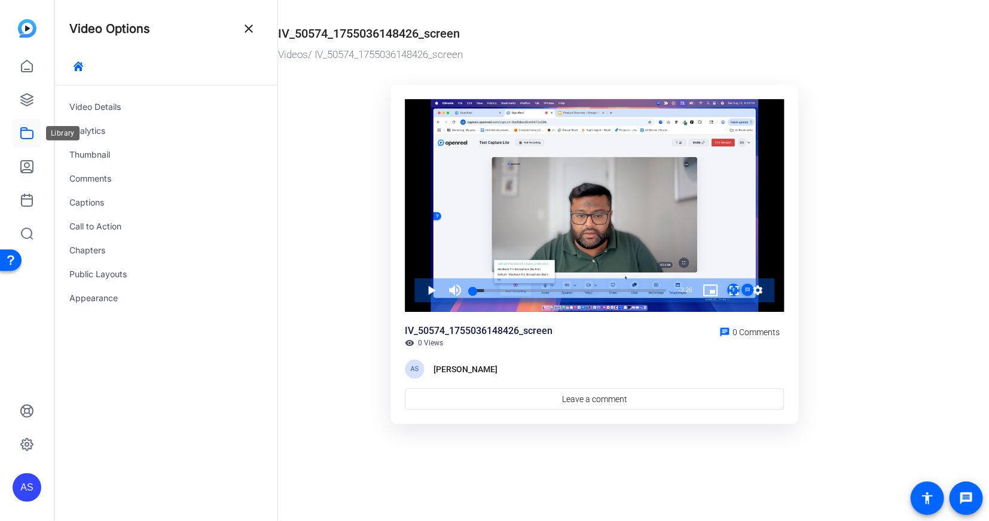
click at [32, 138] on icon at bounding box center [27, 133] width 12 height 11
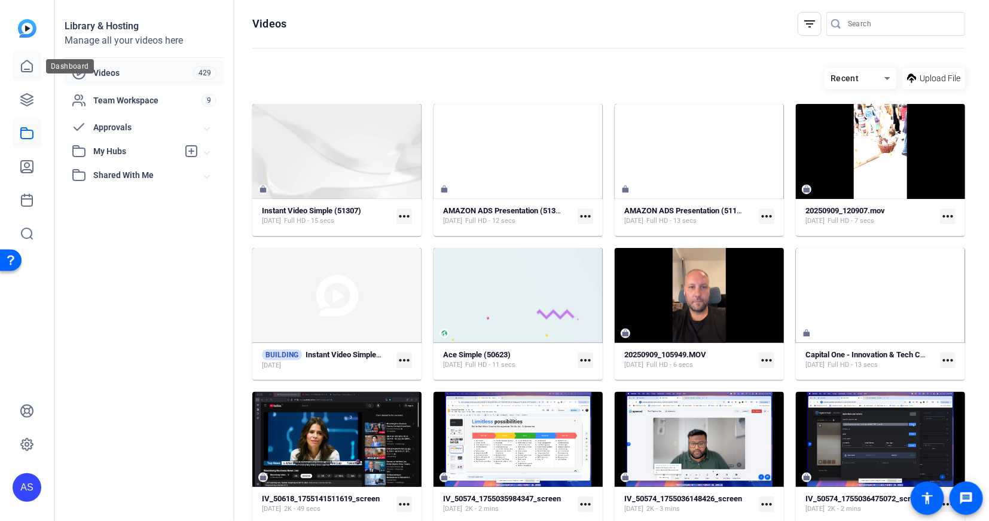
click at [35, 68] on link at bounding box center [27, 66] width 29 height 29
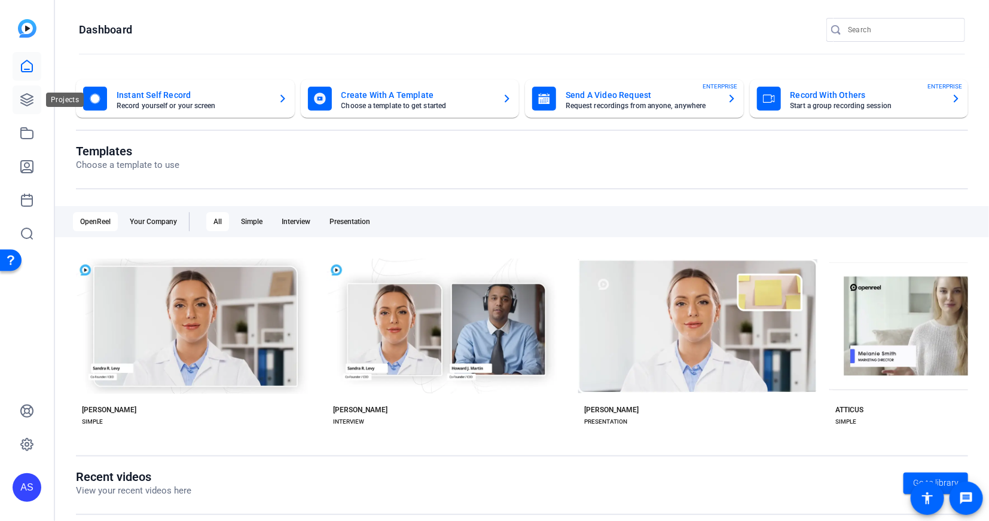
drag, startPoint x: 23, startPoint y: 109, endPoint x: 33, endPoint y: 112, distance: 10.4
click at [23, 109] on link at bounding box center [27, 100] width 29 height 29
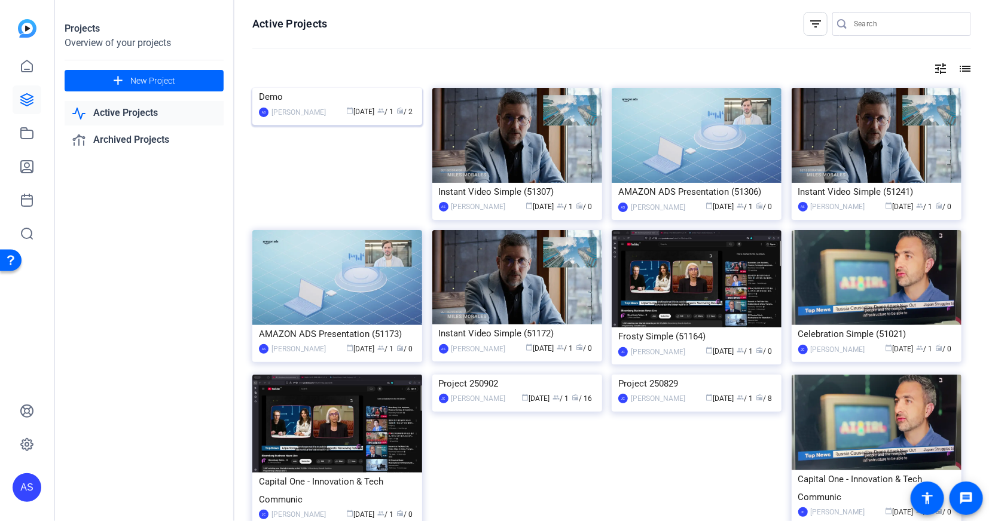
click at [316, 106] on div "Demo" at bounding box center [337, 97] width 157 height 18
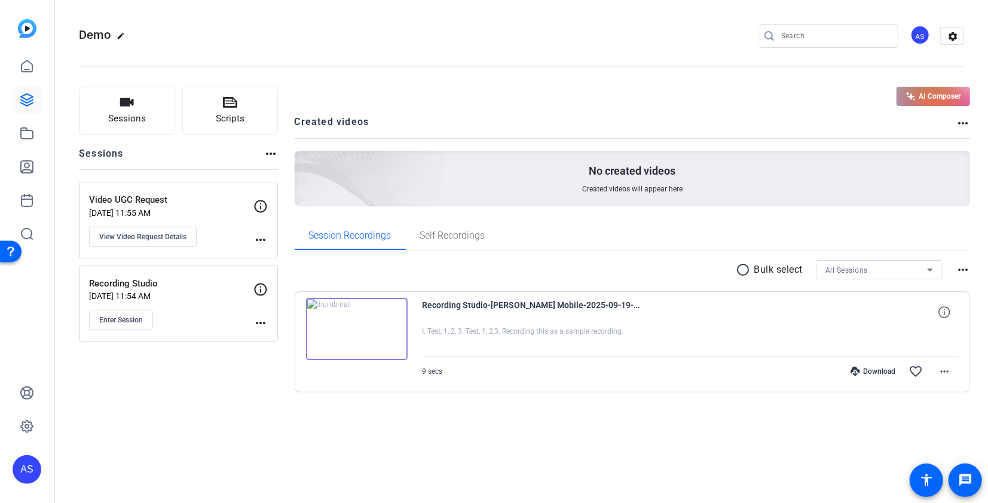
click at [28, 240] on div at bounding box center [15, 251] width 30 height 30
click at [34, 231] on link at bounding box center [27, 233] width 29 height 29
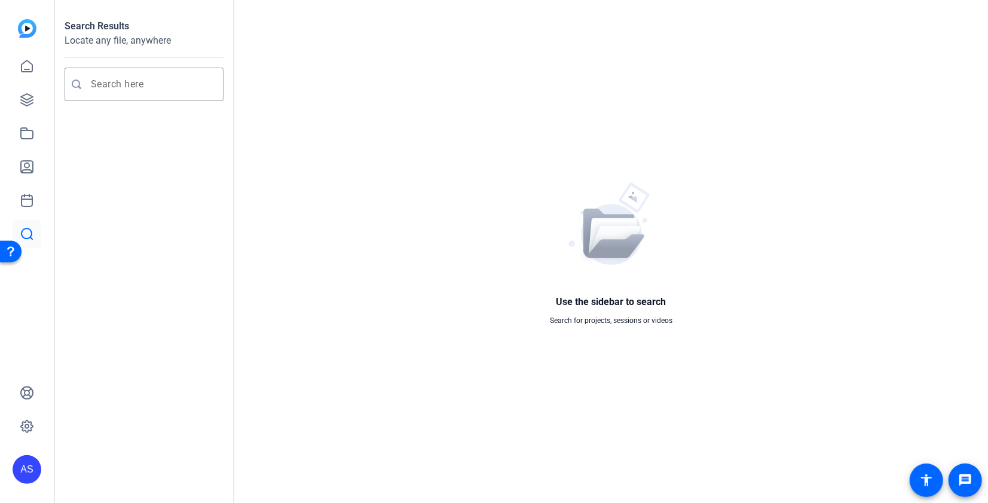
click at [124, 62] on div "Search Results Locate any file, anywhere" at bounding box center [144, 66] width 159 height 95
click at [115, 75] on div at bounding box center [152, 84] width 123 height 33
type input "demo"
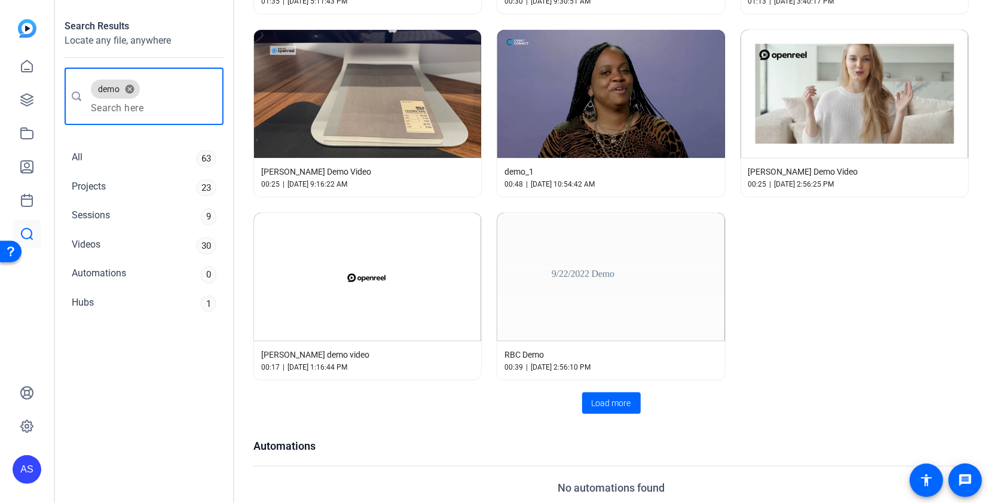
scroll to position [2304, 0]
